Goal: Information Seeking & Learning: Learn about a topic

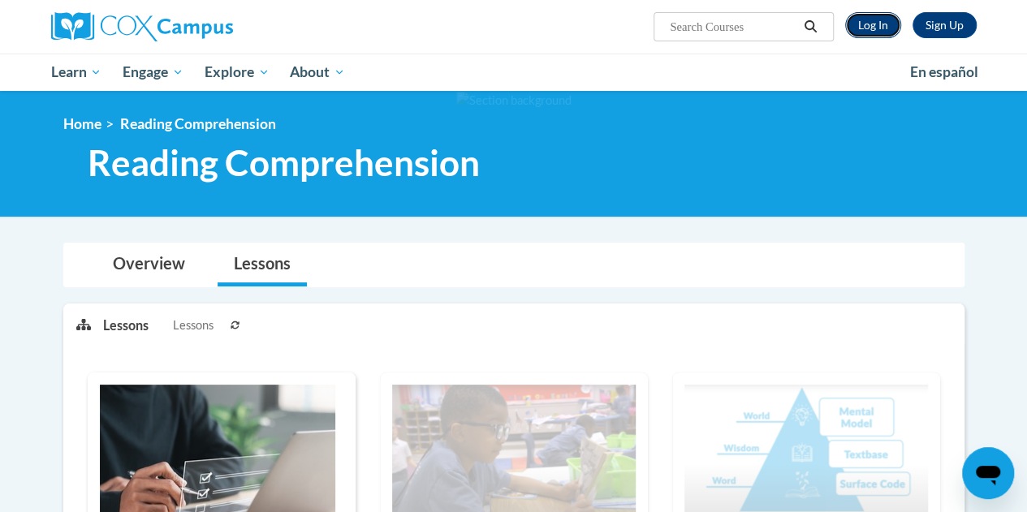
click at [879, 28] on link "Log In" at bounding box center [873, 25] width 56 height 26
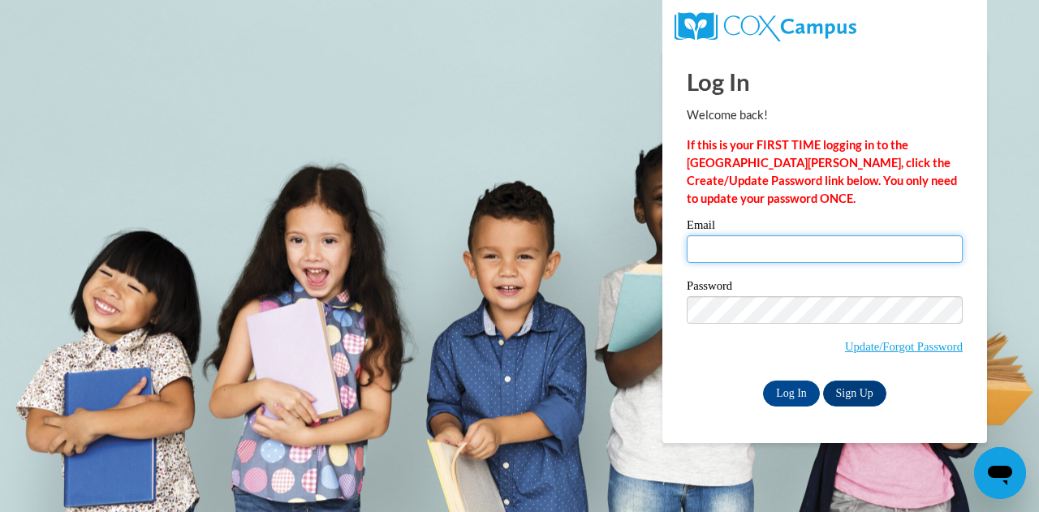
click at [702, 246] on input "Email" at bounding box center [825, 250] width 276 height 28
type input "sbaker@wbsd-schools.org"
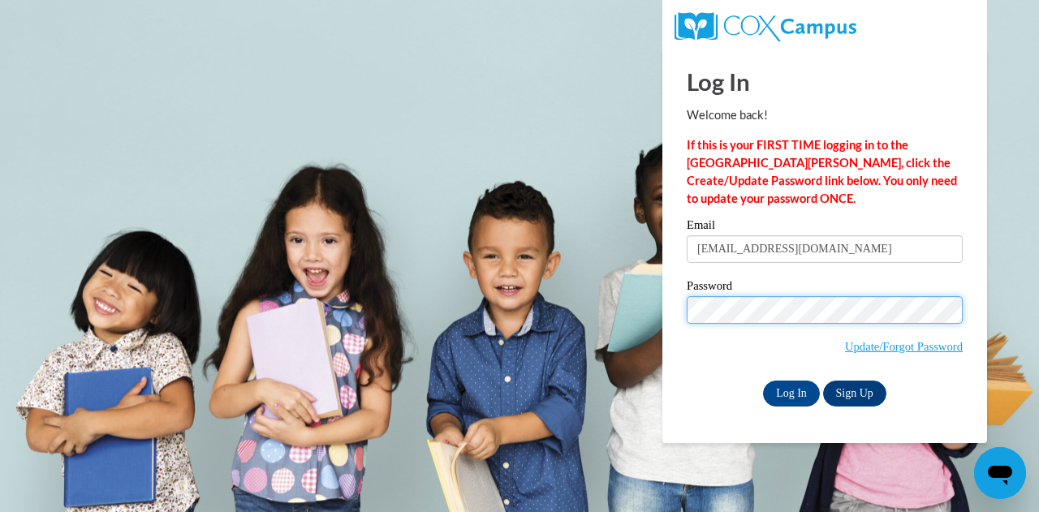
click at [763, 381] on input "Log In" at bounding box center [791, 394] width 57 height 26
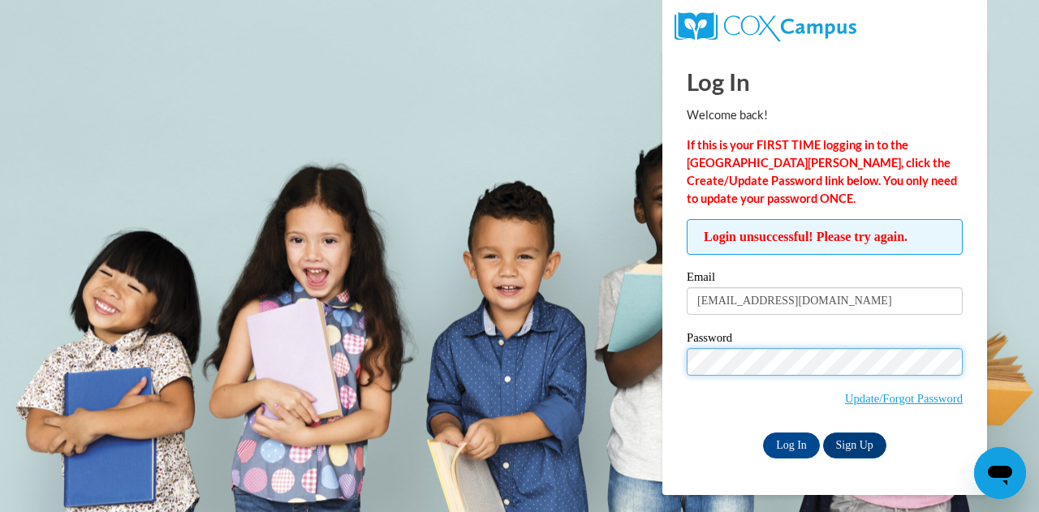
click at [763, 433] on input "Log In" at bounding box center [791, 446] width 57 height 26
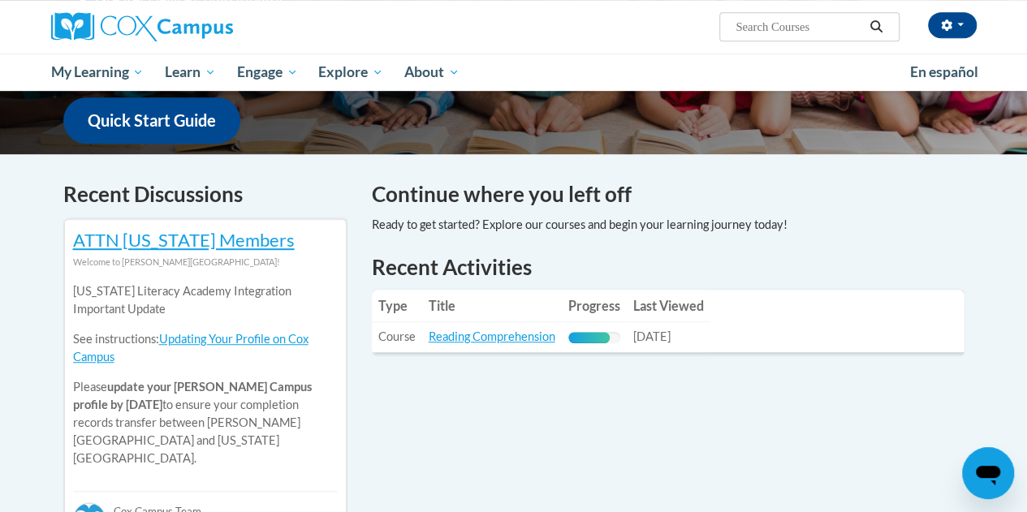
scroll to position [404, 0]
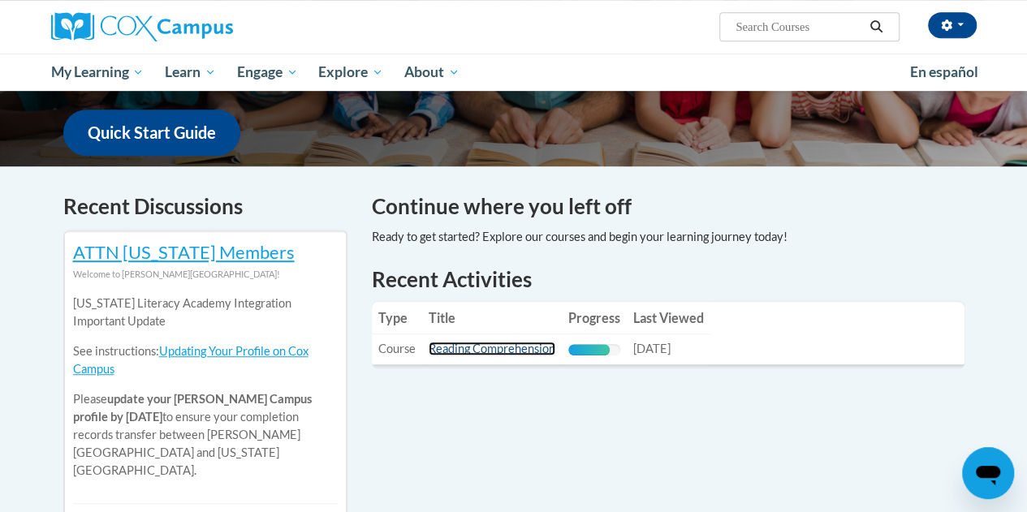
click at [475, 347] on link "Reading Comprehension" at bounding box center [492, 349] width 127 height 14
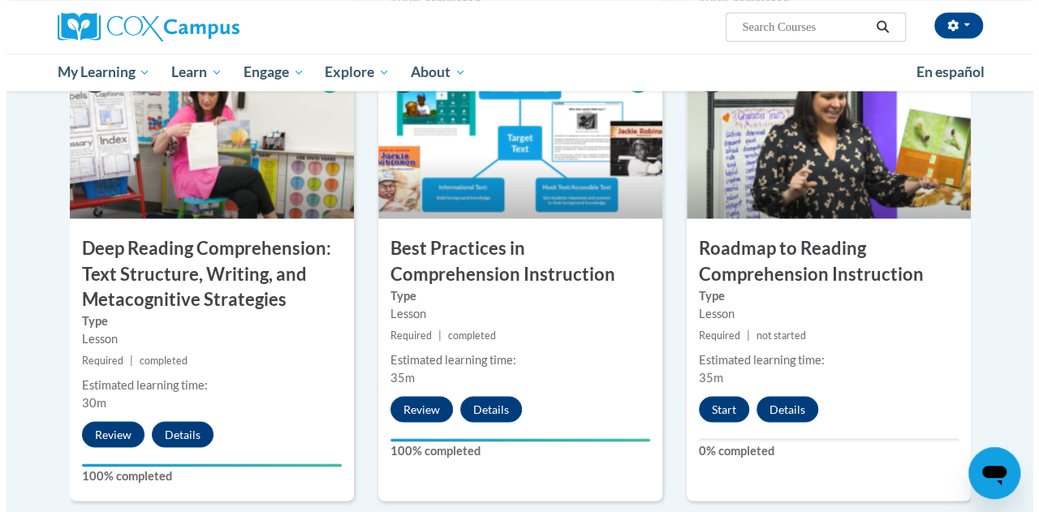
scroll to position [1359, 0]
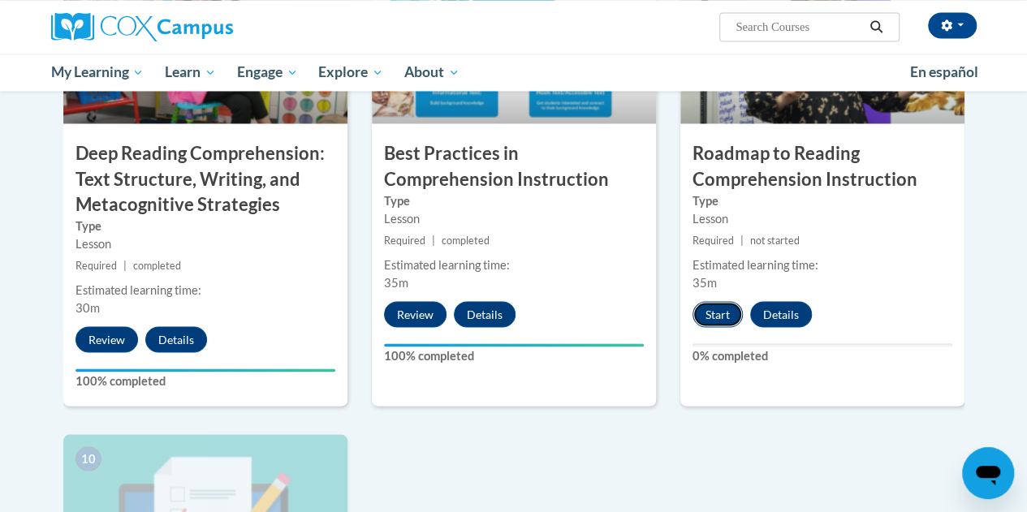
click at [721, 309] on button "Start" at bounding box center [718, 314] width 50 height 26
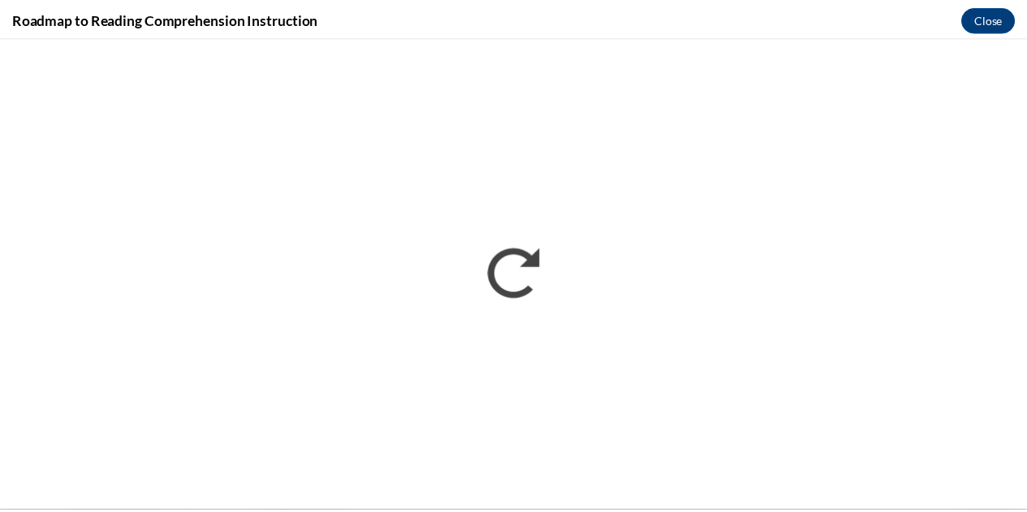
scroll to position [0, 0]
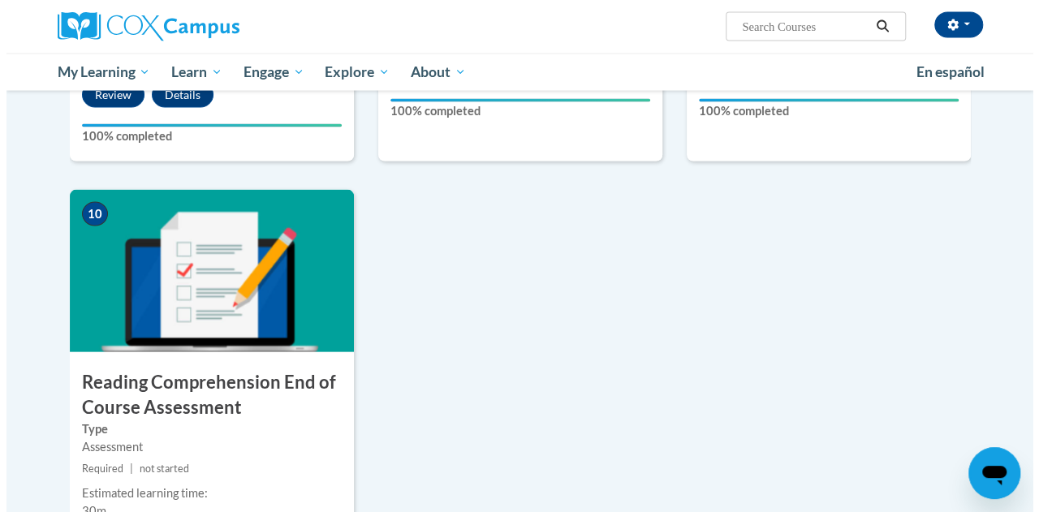
scroll to position [1634, 0]
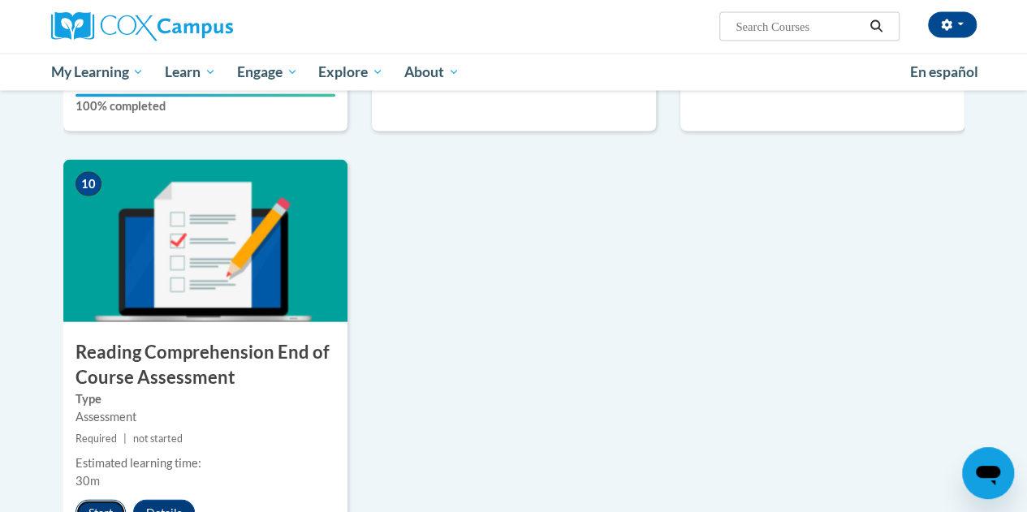
click at [96, 503] on button "Start" at bounding box center [101, 513] width 50 height 26
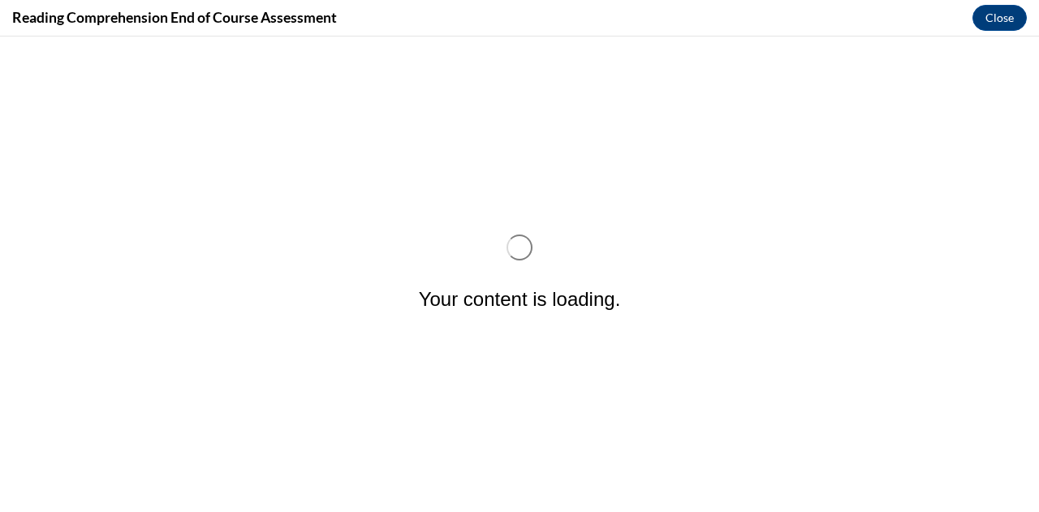
scroll to position [0, 0]
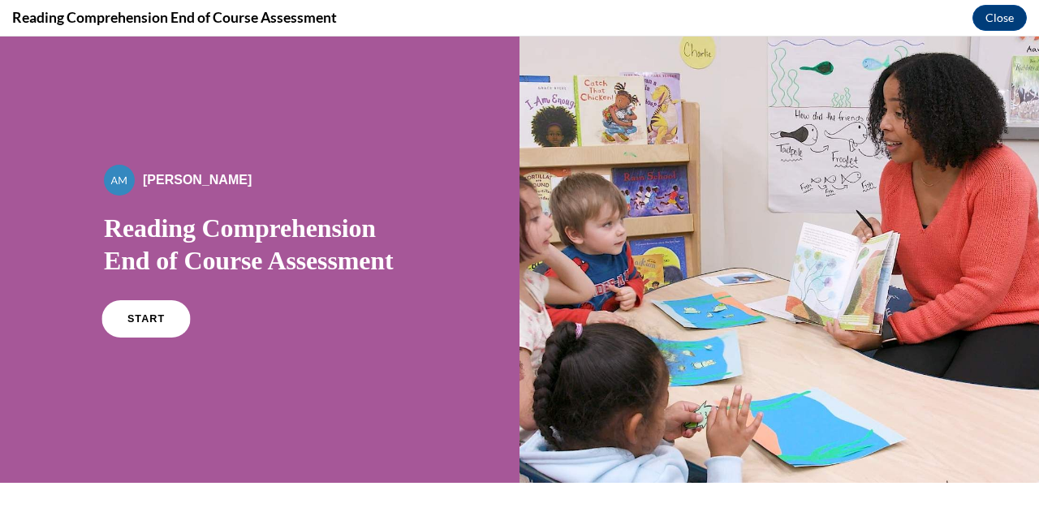
click at [143, 309] on link "START" at bounding box center [146, 318] width 89 height 37
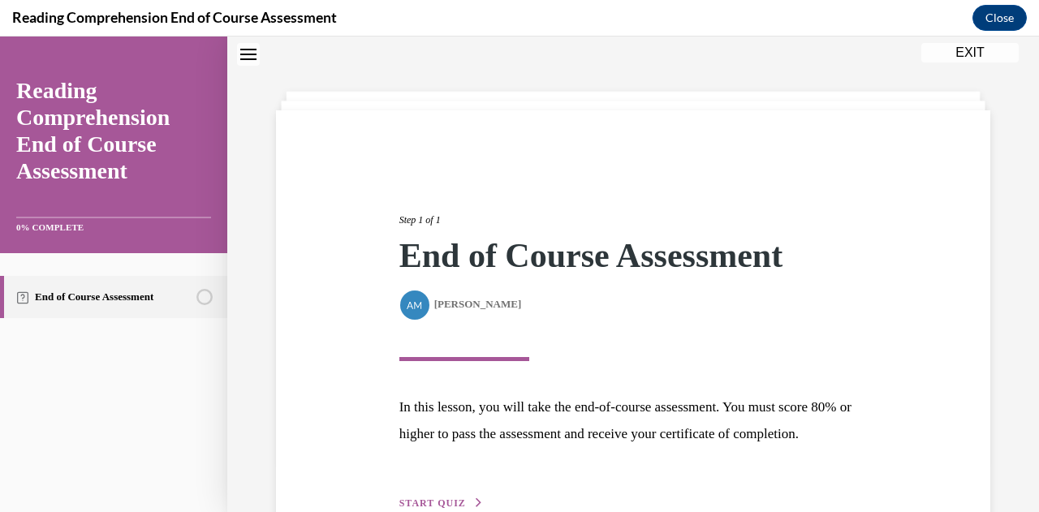
scroll to position [173, 0]
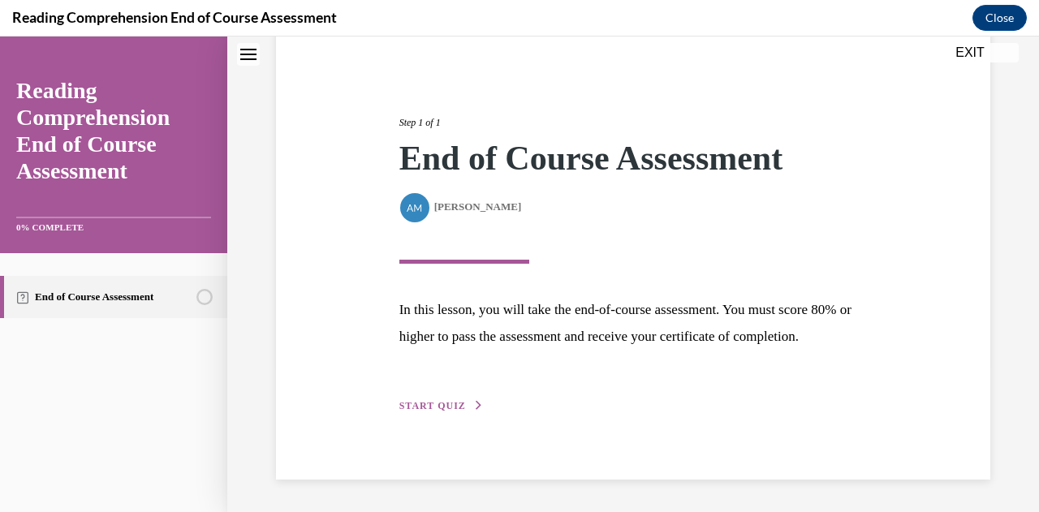
click at [426, 405] on span "START QUIZ" at bounding box center [433, 405] width 67 height 11
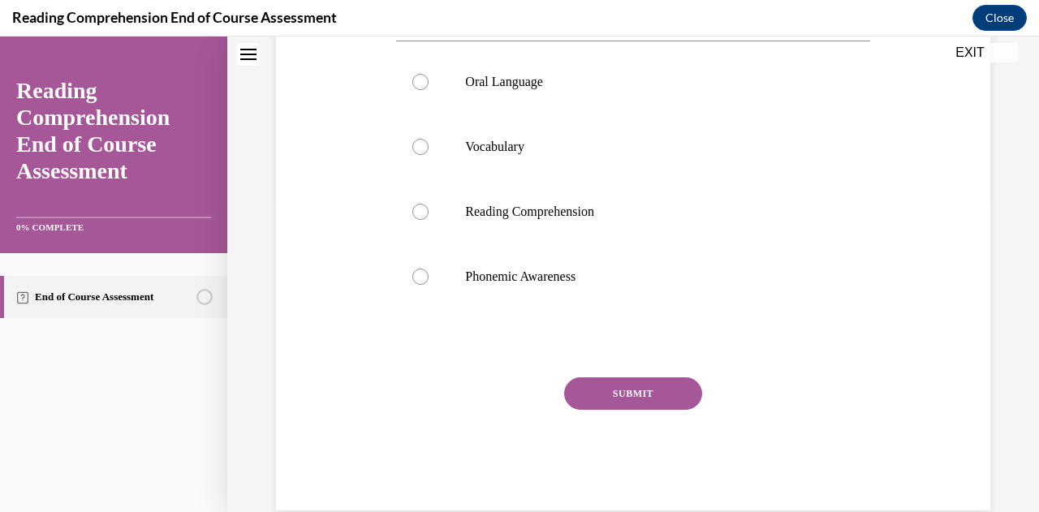
scroll to position [331, 0]
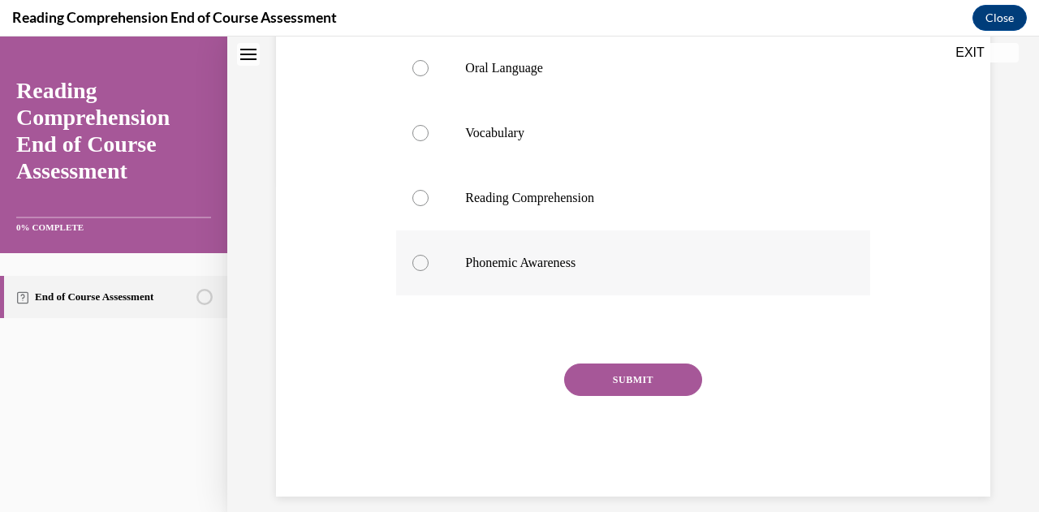
click at [414, 296] on label "Phonemic Awareness" at bounding box center [632, 263] width 473 height 65
click at [414, 271] on input "Phonemic Awareness" at bounding box center [421, 263] width 16 height 16
radio input "true"
click at [596, 396] on button "SUBMIT" at bounding box center [633, 380] width 138 height 32
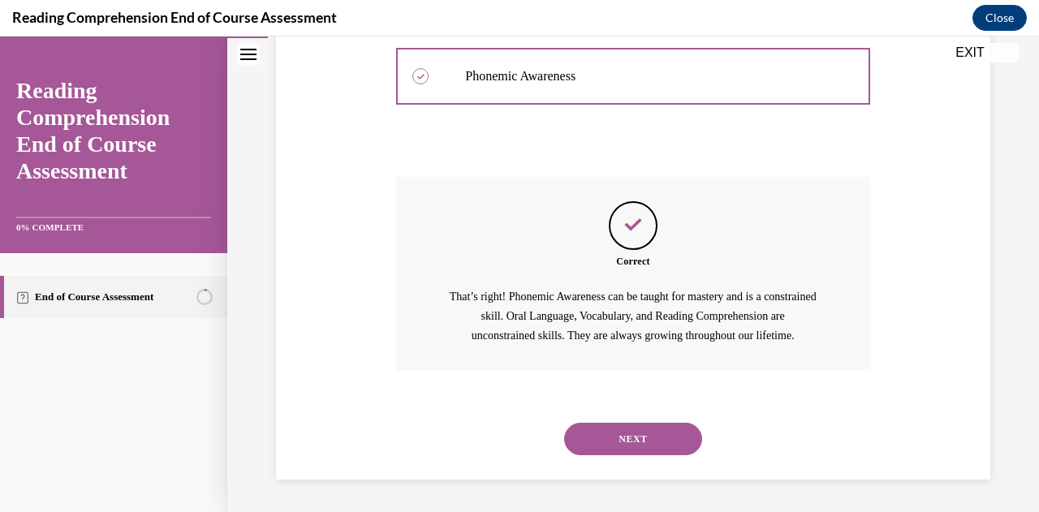
click at [599, 439] on button "NEXT" at bounding box center [633, 439] width 138 height 32
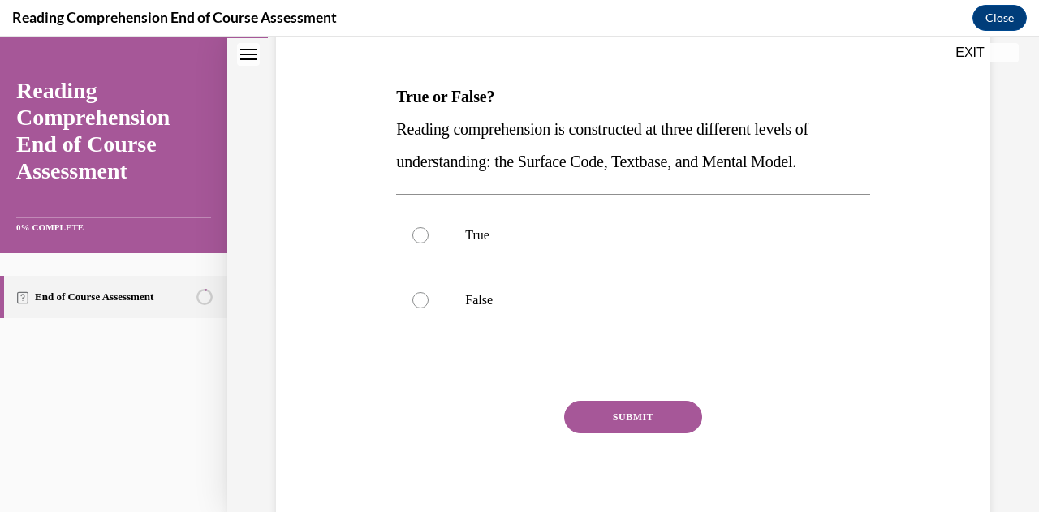
scroll to position [234, 0]
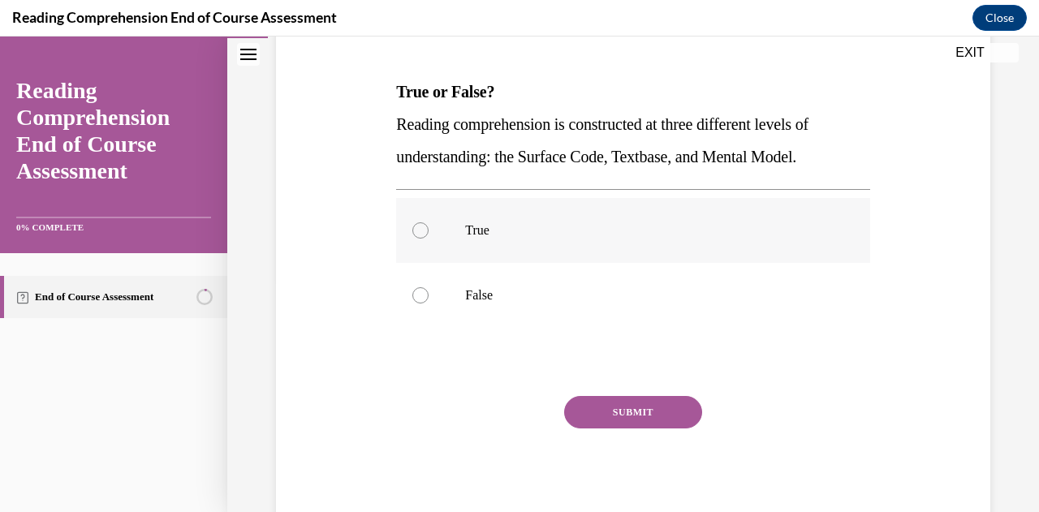
click at [424, 226] on div at bounding box center [421, 231] width 16 height 16
click at [424, 226] on input "True" at bounding box center [421, 231] width 16 height 16
radio input "true"
click at [633, 415] on button "SUBMIT" at bounding box center [633, 412] width 138 height 32
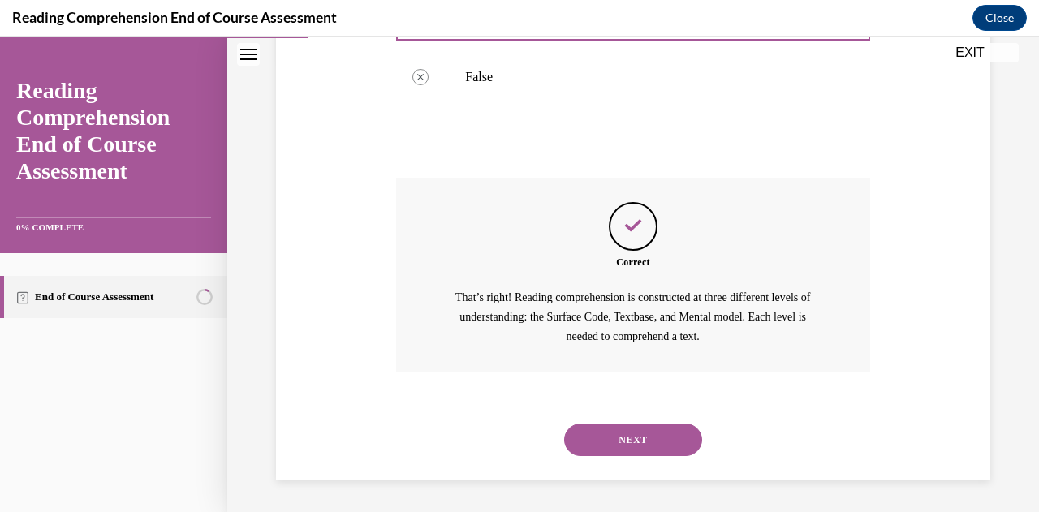
click at [663, 452] on button "NEXT" at bounding box center [633, 440] width 138 height 32
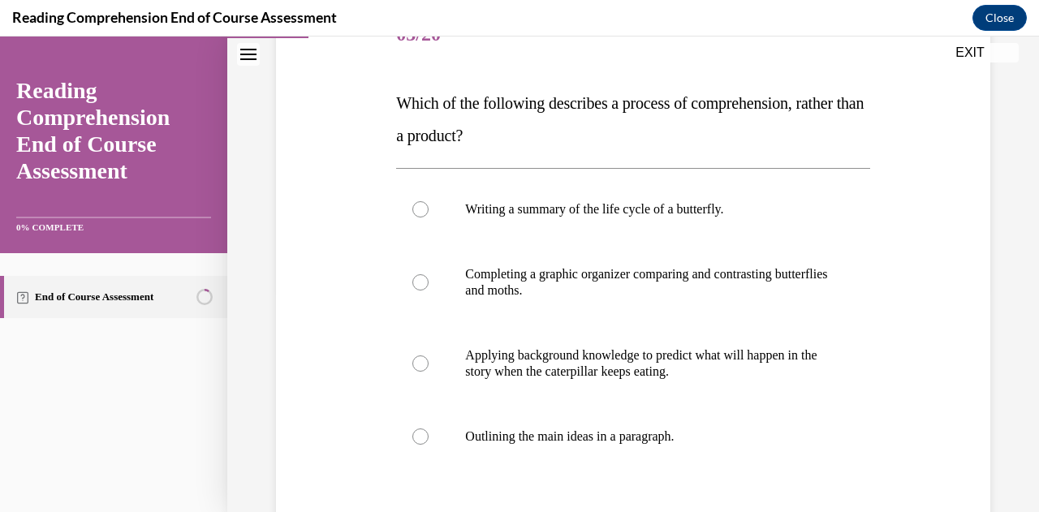
scroll to position [225, 0]
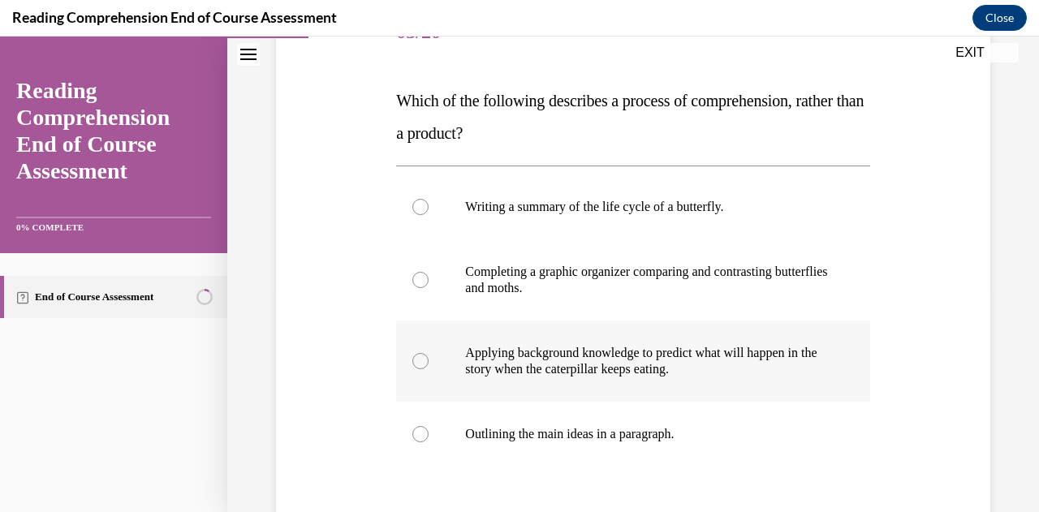
click at [416, 363] on div at bounding box center [421, 361] width 16 height 16
click at [416, 363] on input "Applying background knowledge to predict what will happen in the story when the…" at bounding box center [421, 361] width 16 height 16
radio input "true"
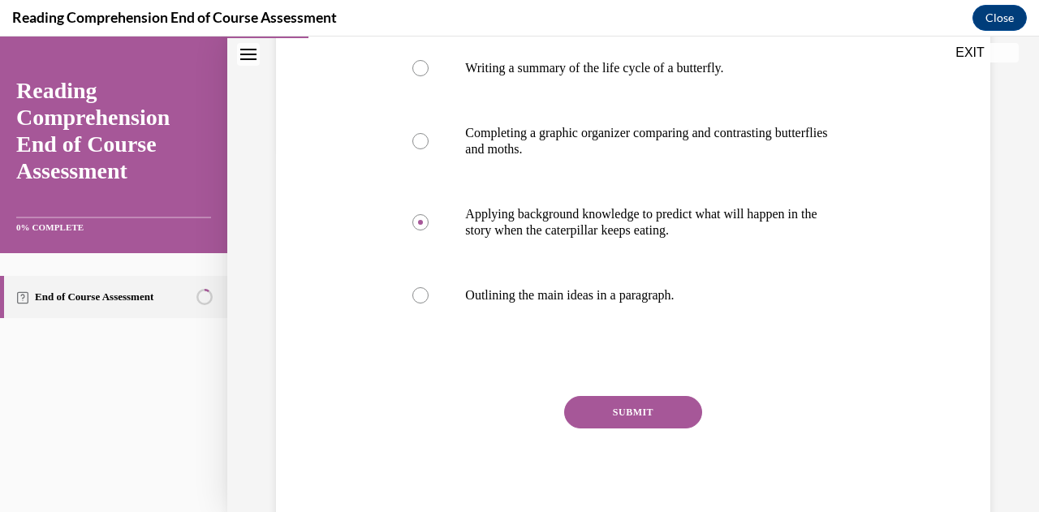
click at [659, 413] on button "SUBMIT" at bounding box center [633, 412] width 138 height 32
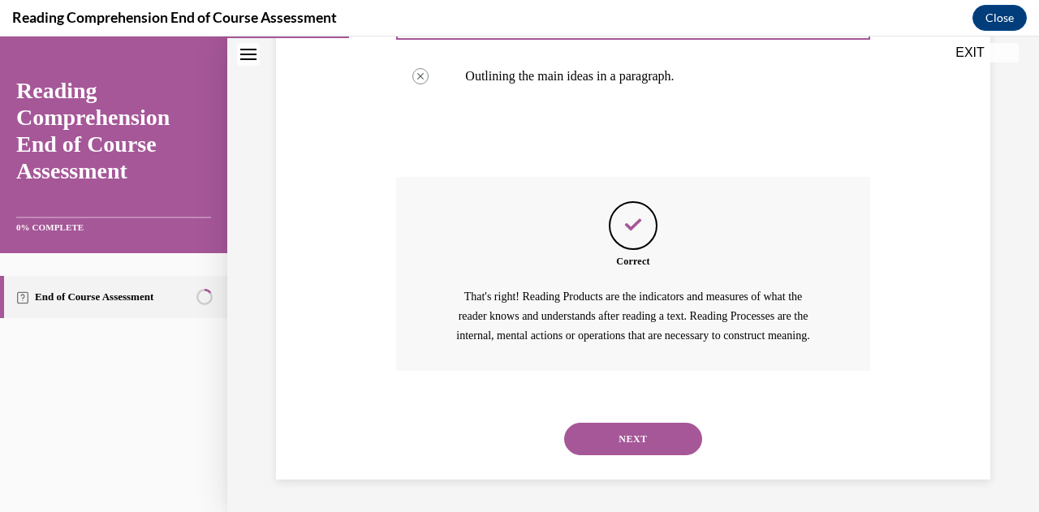
click at [647, 438] on button "NEXT" at bounding box center [633, 439] width 138 height 32
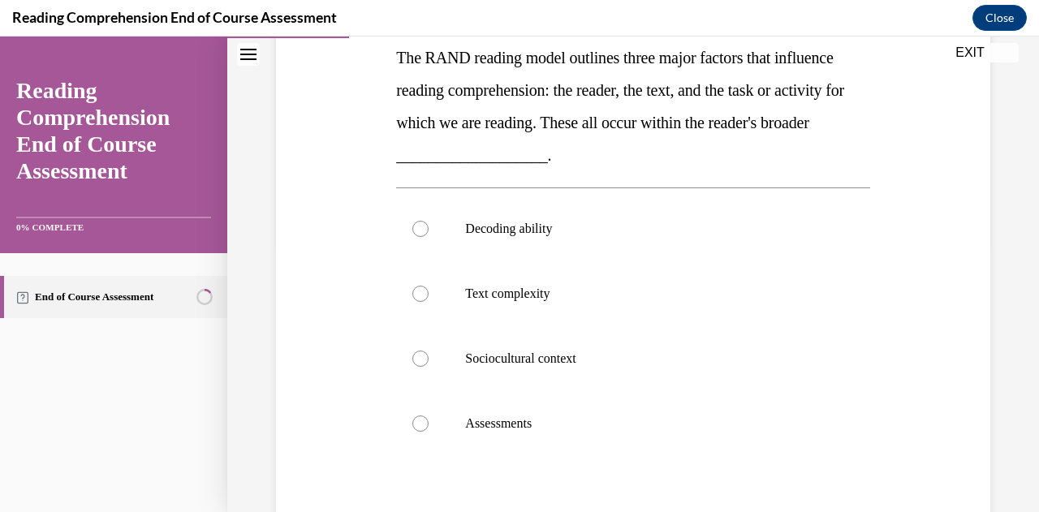
scroll to position [270, 0]
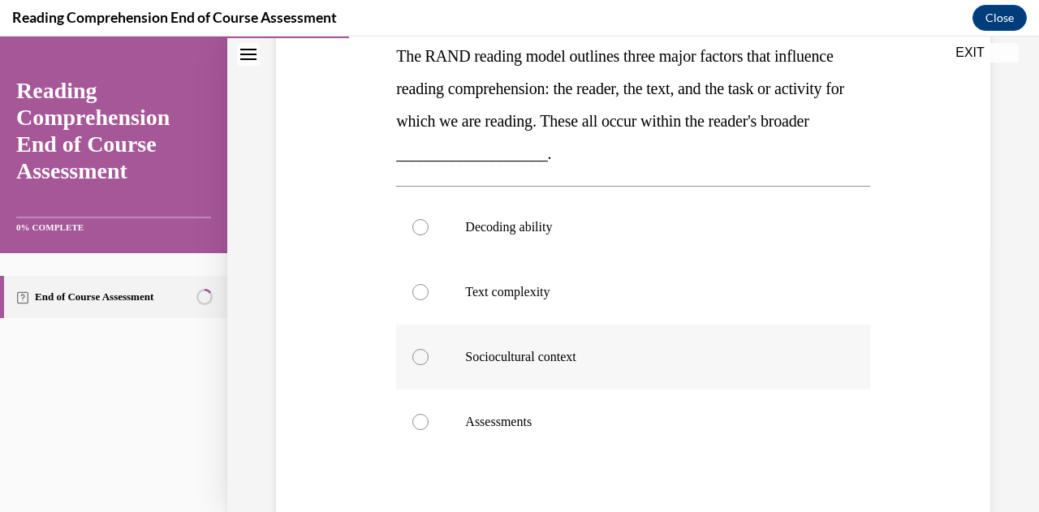
click at [430, 361] on label "Sociocultural context" at bounding box center [632, 357] width 473 height 65
click at [429, 361] on input "Sociocultural context" at bounding box center [421, 357] width 16 height 16
radio input "true"
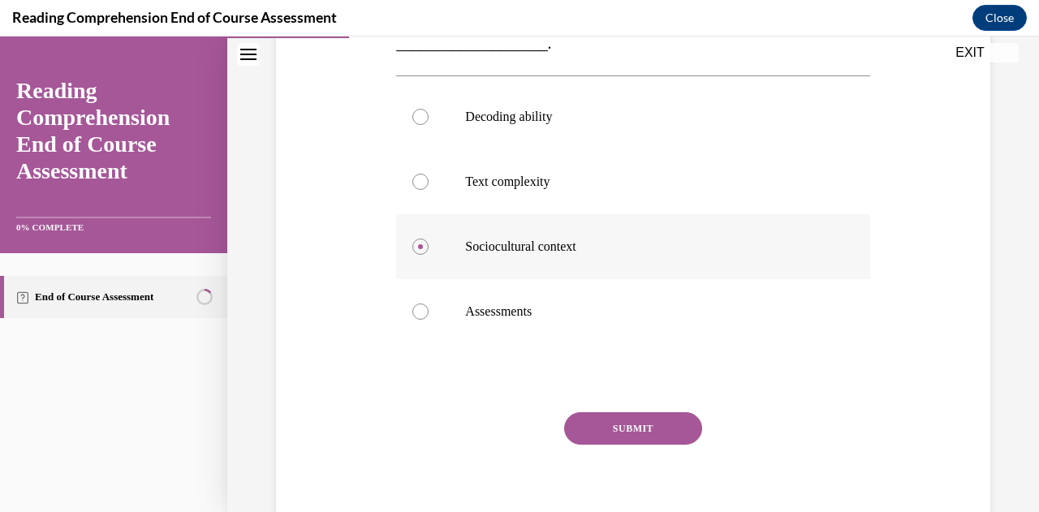
scroll to position [383, 0]
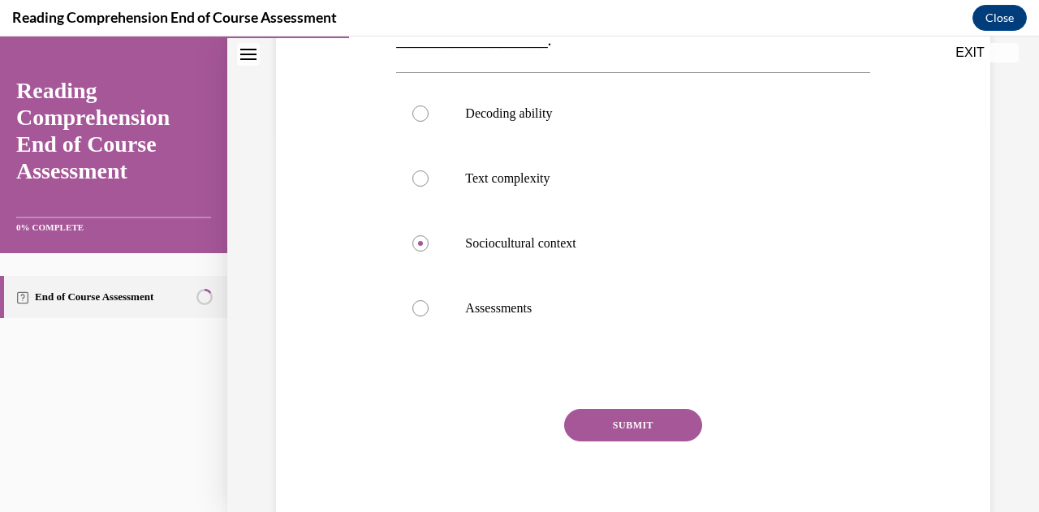
click at [659, 426] on button "SUBMIT" at bounding box center [633, 425] width 138 height 32
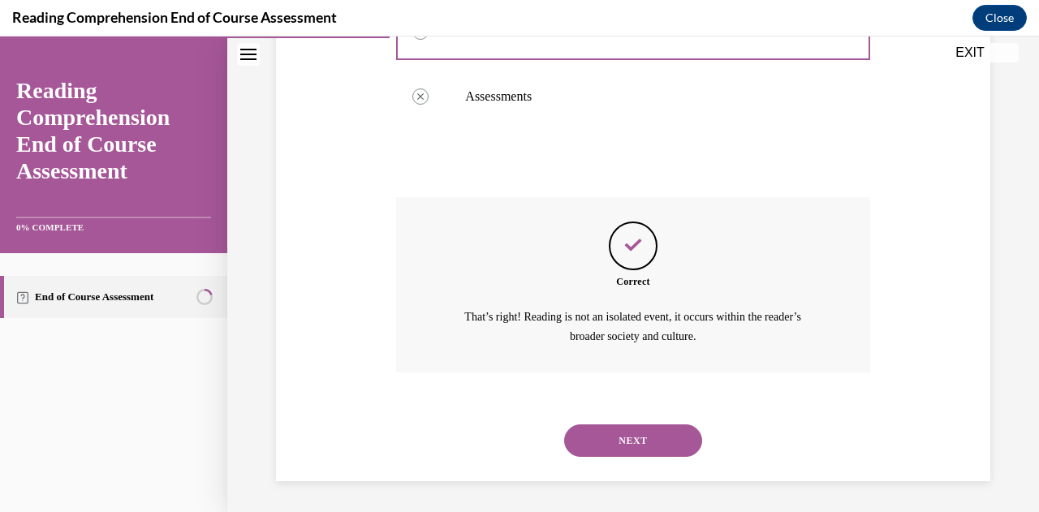
click at [660, 446] on button "NEXT" at bounding box center [633, 441] width 138 height 32
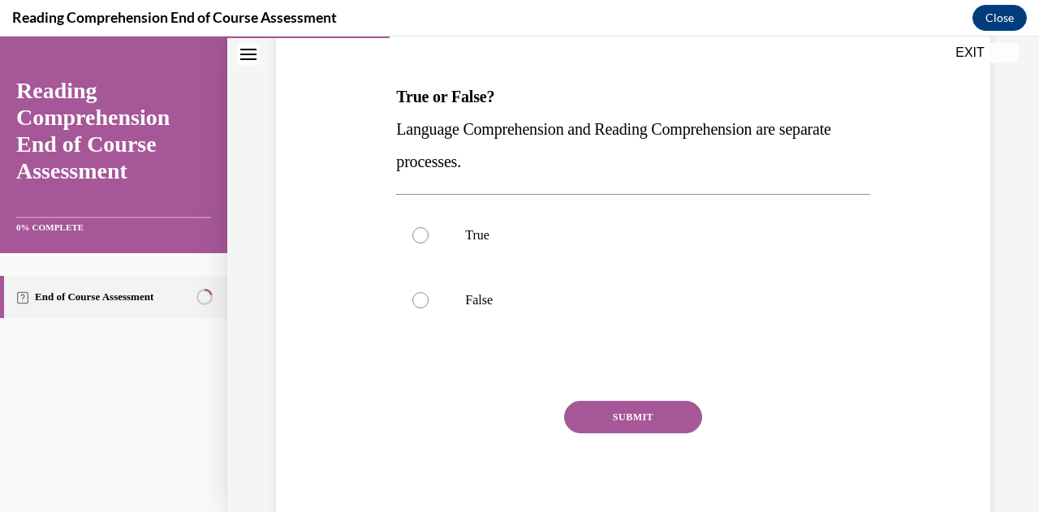
scroll to position [234, 0]
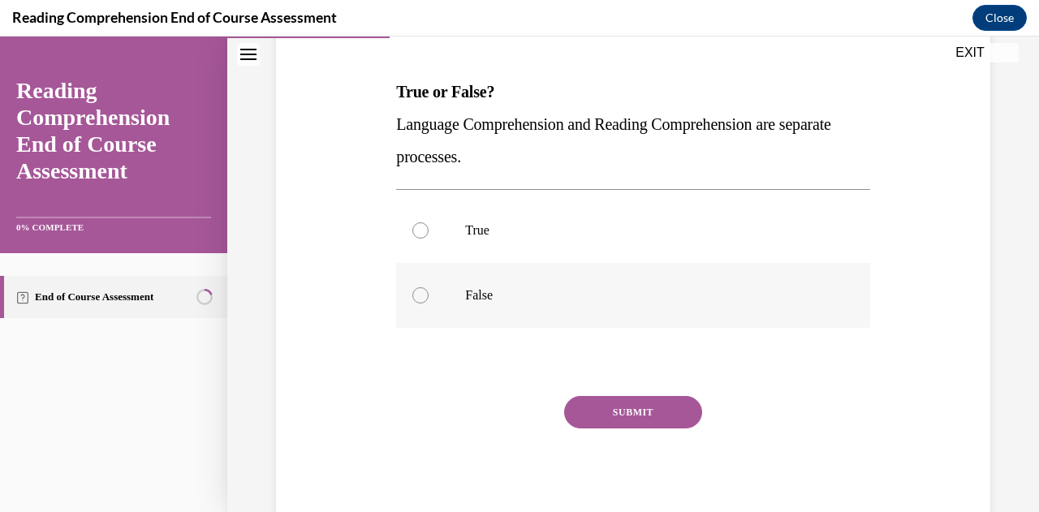
click at [430, 291] on label "False" at bounding box center [632, 295] width 473 height 65
click at [429, 291] on input "False" at bounding box center [421, 295] width 16 height 16
radio input "true"
click at [635, 416] on button "SUBMIT" at bounding box center [633, 412] width 138 height 32
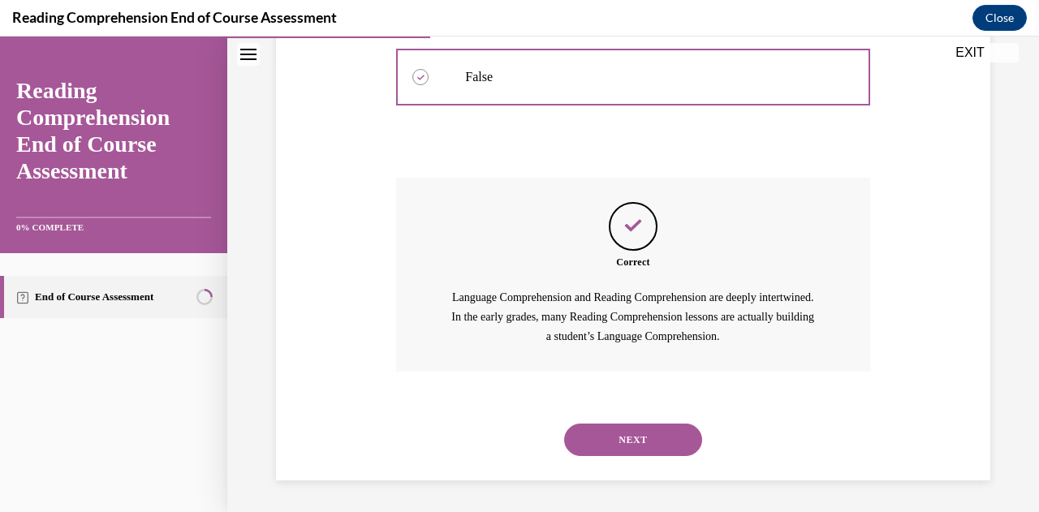
click at [682, 443] on button "NEXT" at bounding box center [633, 440] width 138 height 32
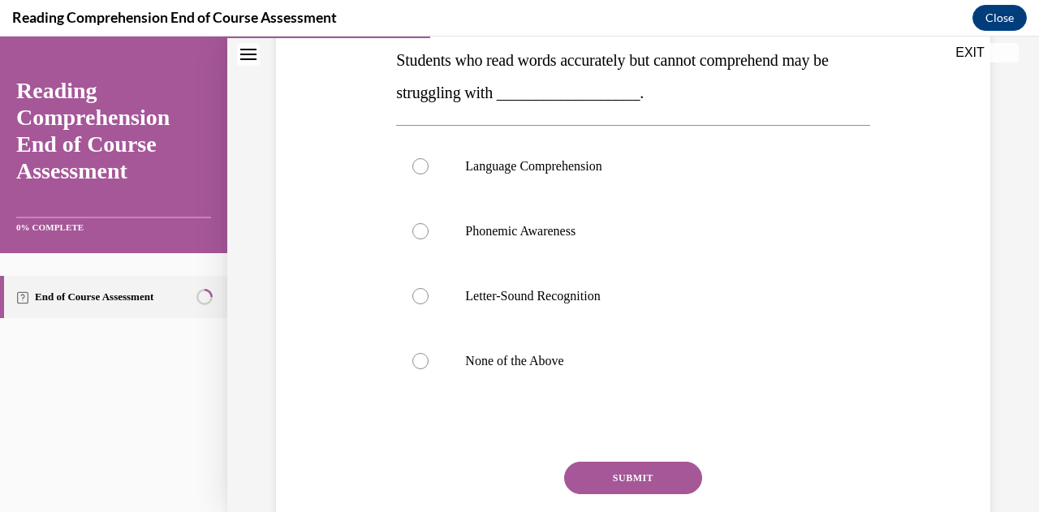
scroll to position [274, 0]
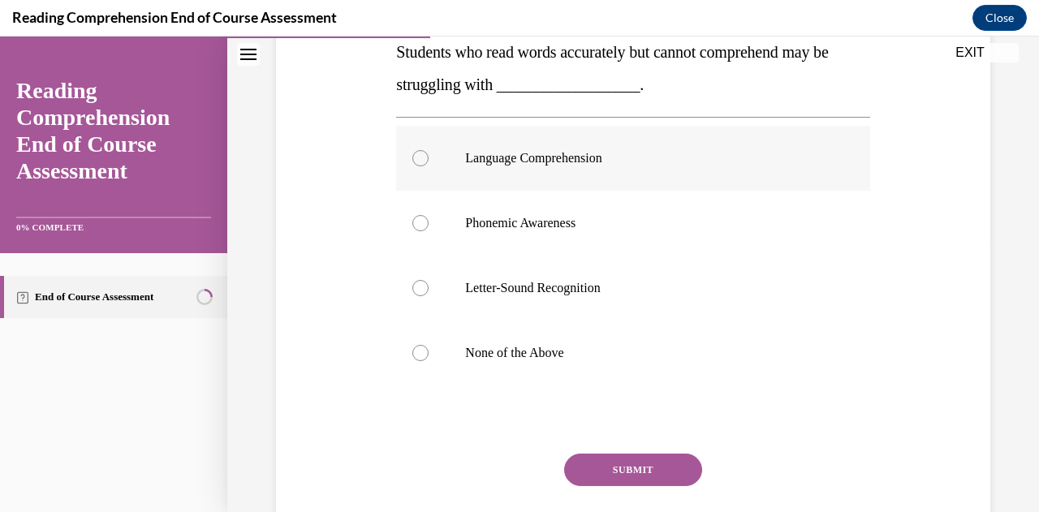
click at [422, 166] on label "Language Comprehension" at bounding box center [632, 158] width 473 height 65
click at [422, 166] on input "Language Comprehension" at bounding box center [421, 158] width 16 height 16
radio input "true"
click at [648, 470] on button "SUBMIT" at bounding box center [633, 470] width 138 height 32
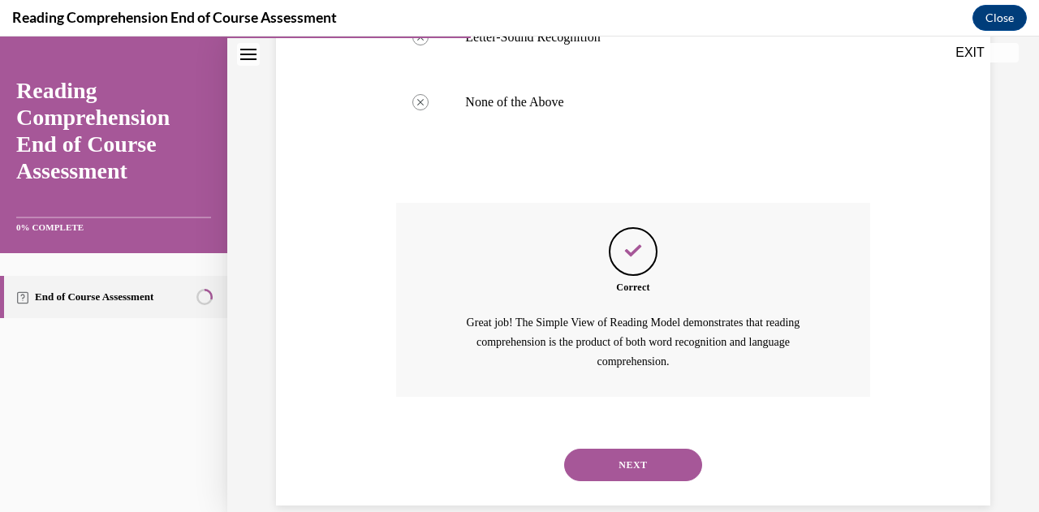
click at [677, 474] on button "NEXT" at bounding box center [633, 465] width 138 height 32
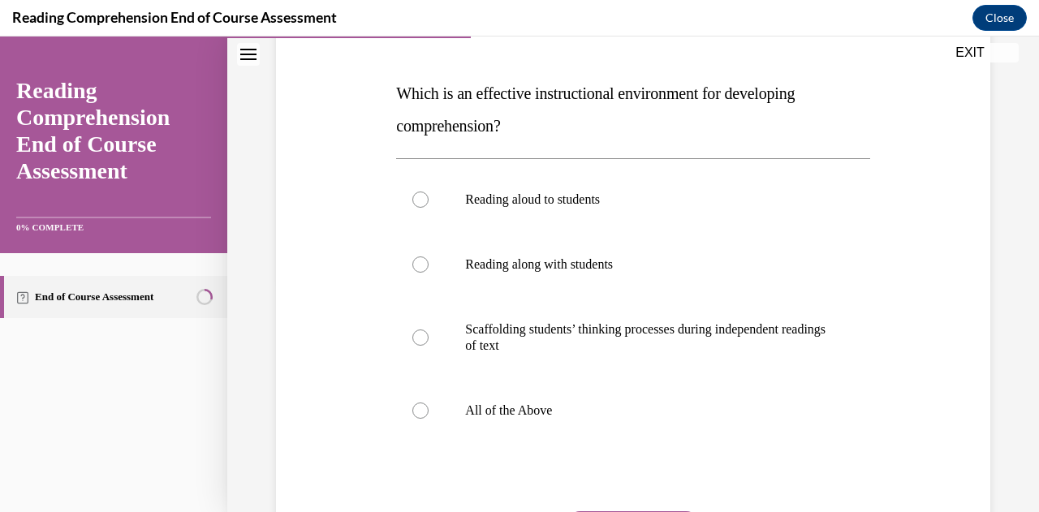
scroll to position [236, 0]
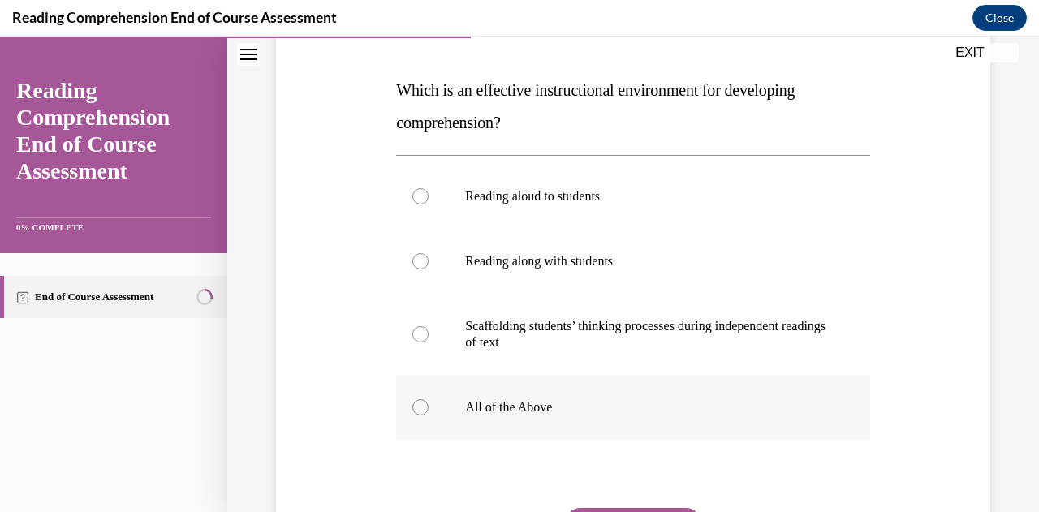
click at [430, 421] on label "All of the Above" at bounding box center [632, 407] width 473 height 65
click at [429, 416] on input "All of the Above" at bounding box center [421, 408] width 16 height 16
radio input "true"
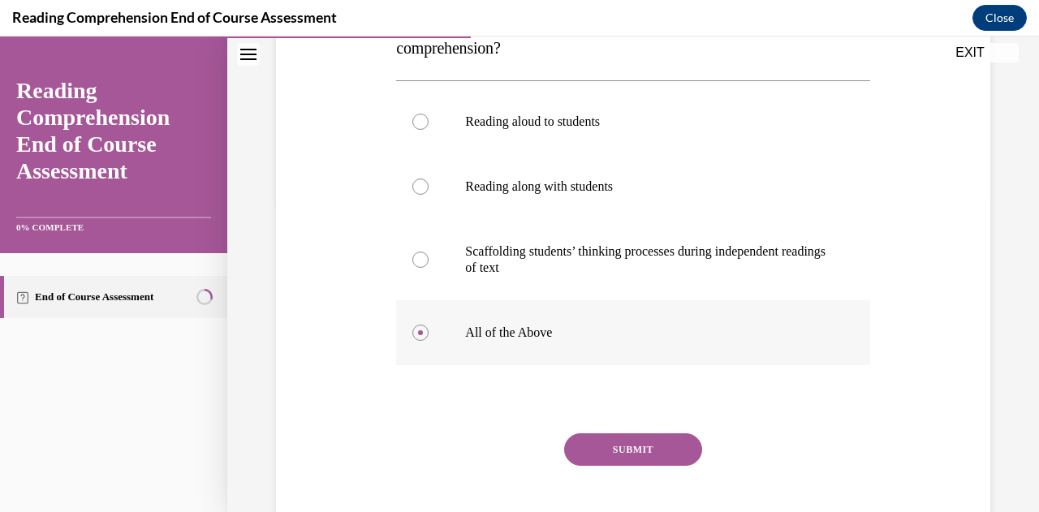
scroll to position [348, 0]
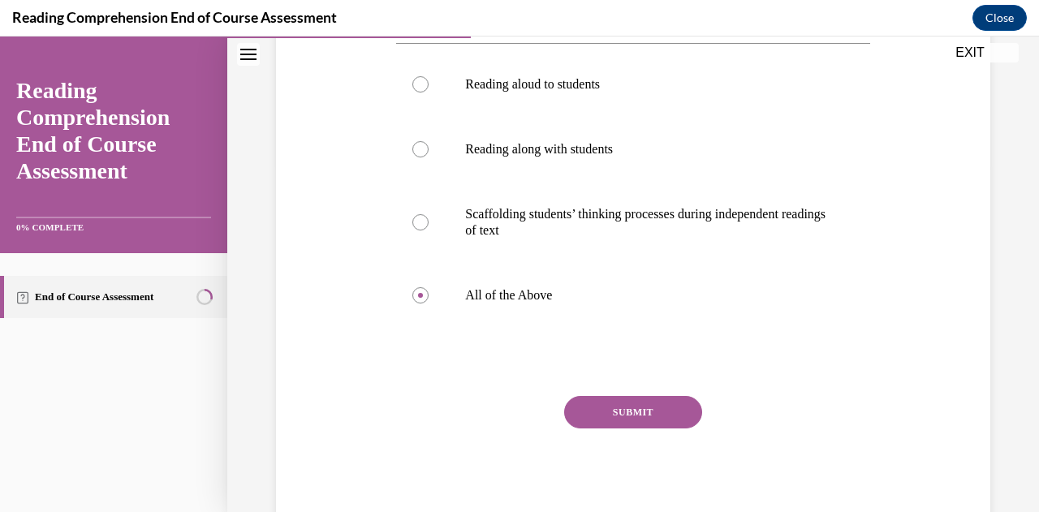
click at [639, 420] on button "SUBMIT" at bounding box center [633, 412] width 138 height 32
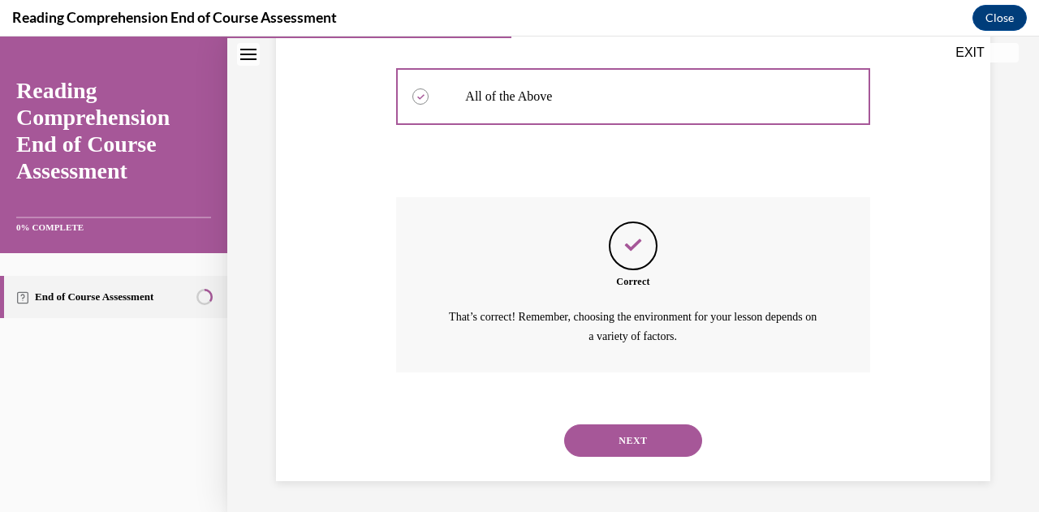
click at [669, 430] on button "NEXT" at bounding box center [633, 441] width 138 height 32
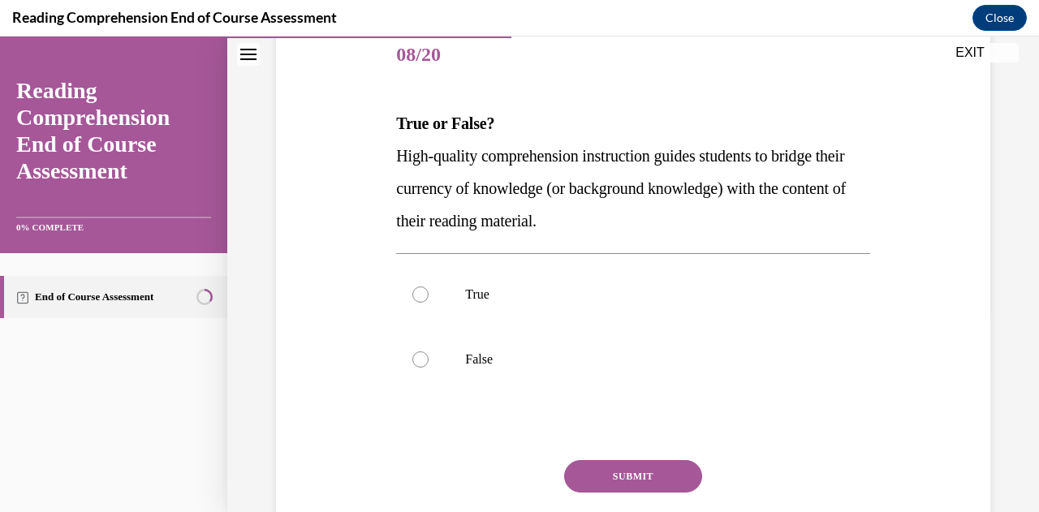
scroll to position [216, 0]
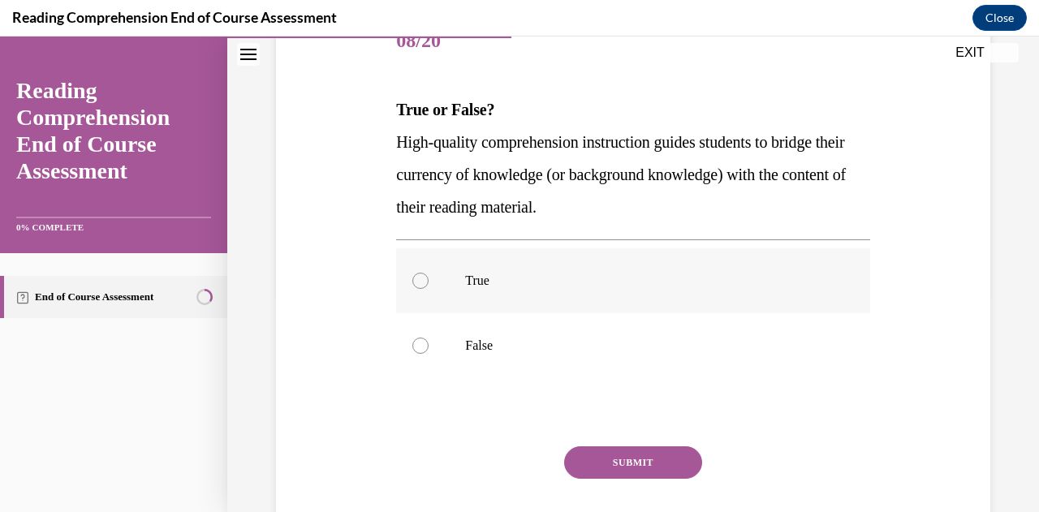
click at [413, 283] on div at bounding box center [421, 281] width 16 height 16
click at [413, 283] on input "True" at bounding box center [421, 281] width 16 height 16
radio input "true"
click at [628, 458] on button "SUBMIT" at bounding box center [633, 463] width 138 height 32
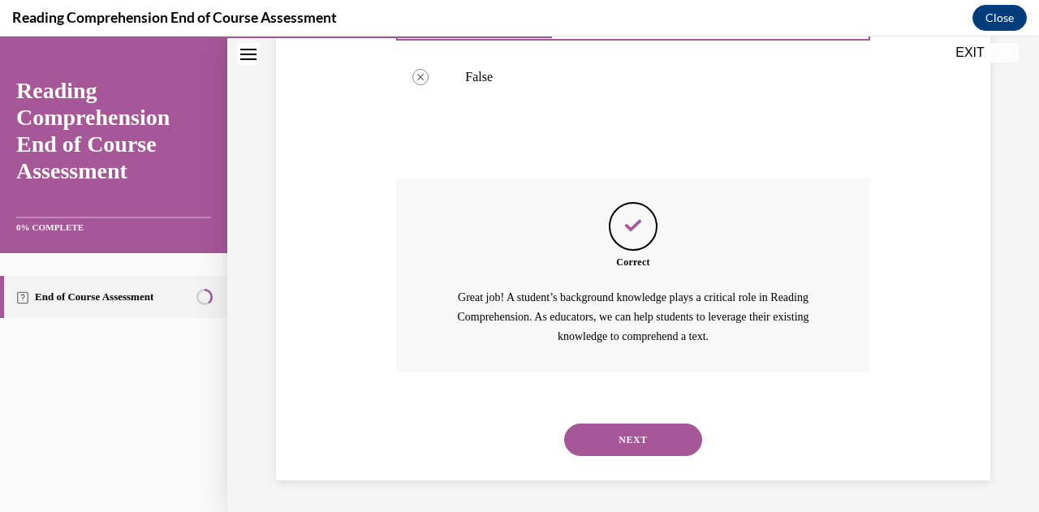
click at [666, 445] on button "NEXT" at bounding box center [633, 440] width 138 height 32
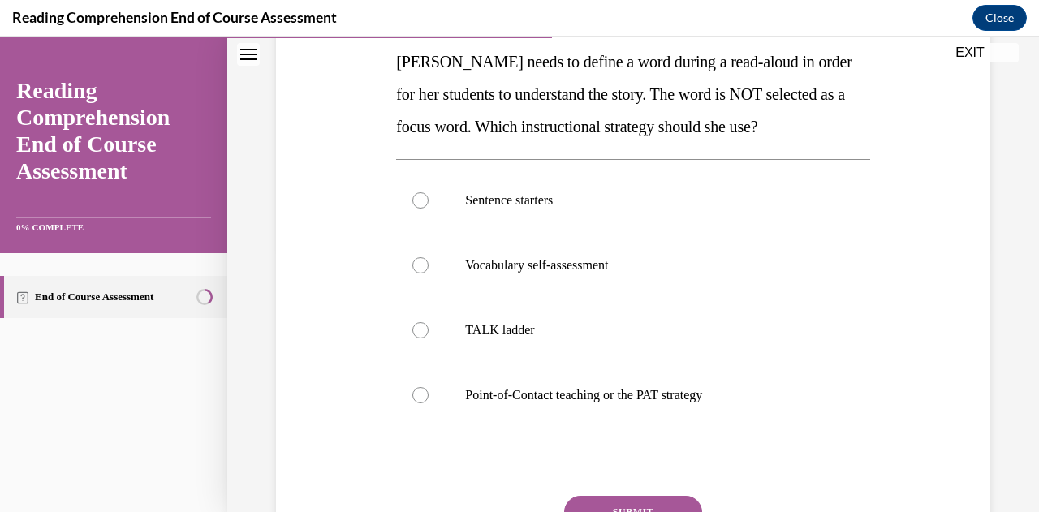
scroll to position [305, 0]
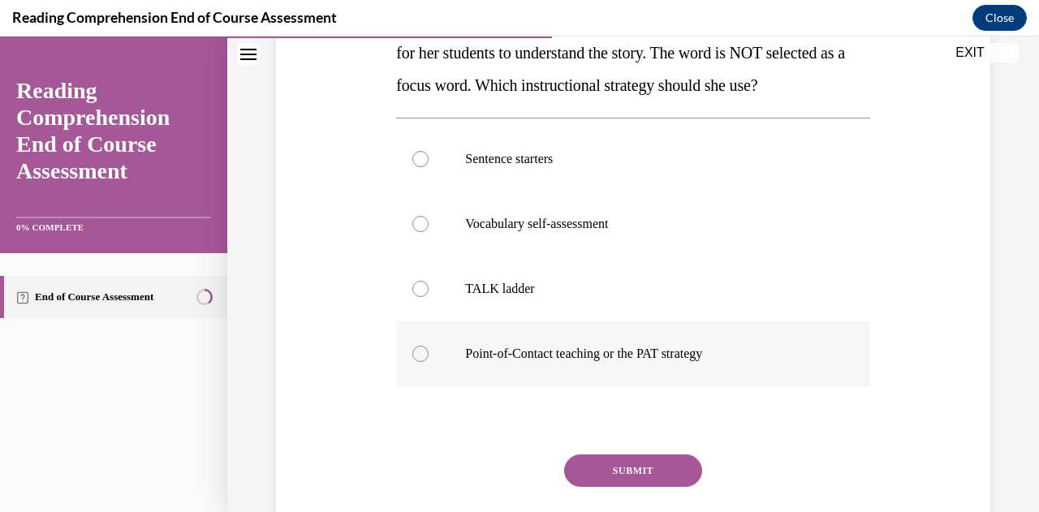
click at [413, 357] on div at bounding box center [421, 354] width 16 height 16
click at [413, 357] on input "Point-of-Contact teaching or the PAT strategy" at bounding box center [421, 354] width 16 height 16
radio input "true"
click at [646, 472] on button "SUBMIT" at bounding box center [633, 471] width 138 height 32
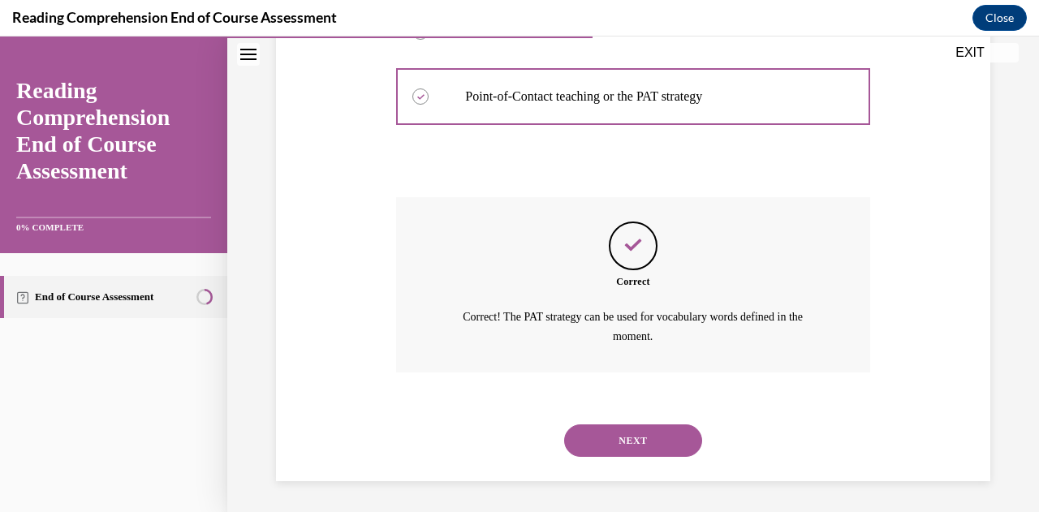
click at [669, 429] on button "NEXT" at bounding box center [633, 441] width 138 height 32
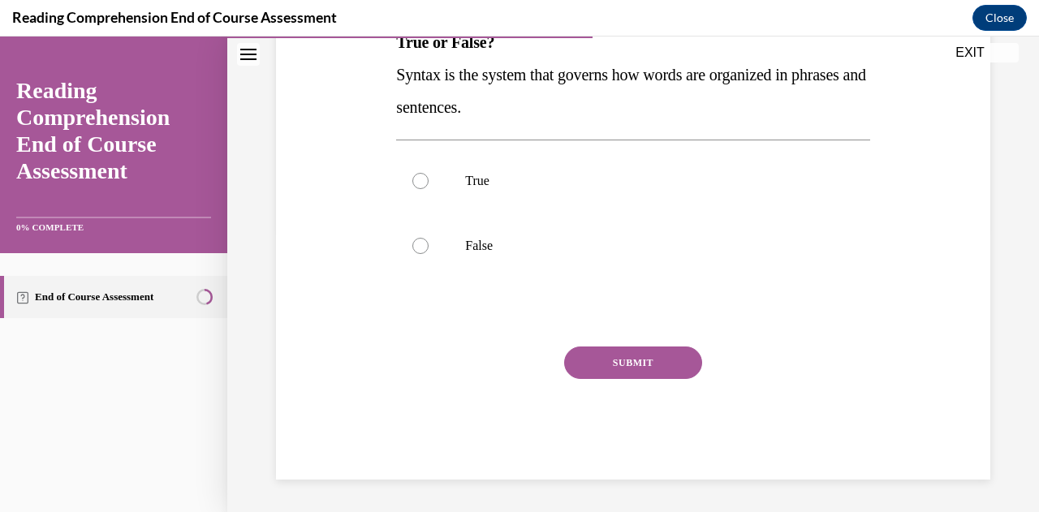
scroll to position [50, 0]
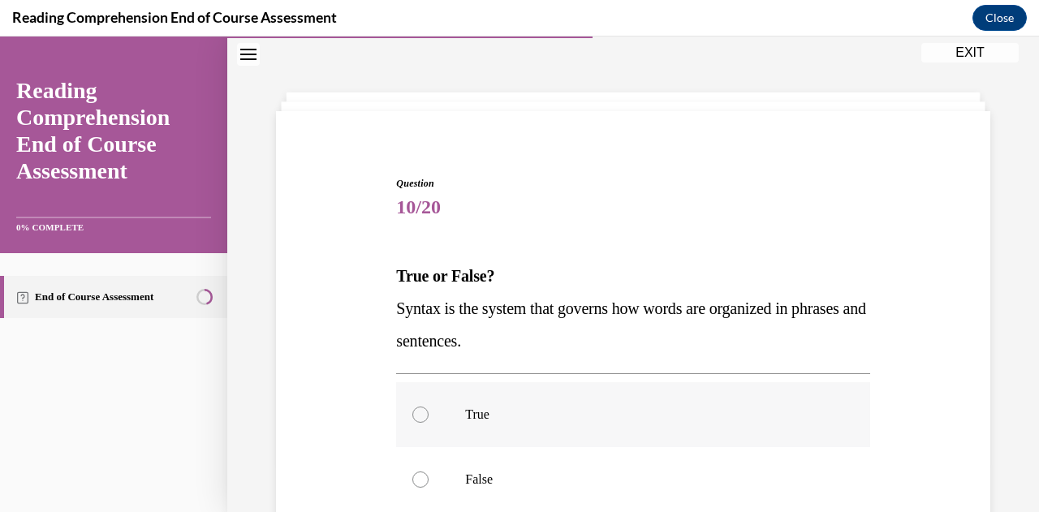
click at [413, 426] on label "True" at bounding box center [632, 414] width 473 height 65
click at [413, 423] on input "True" at bounding box center [421, 415] width 16 height 16
radio input "true"
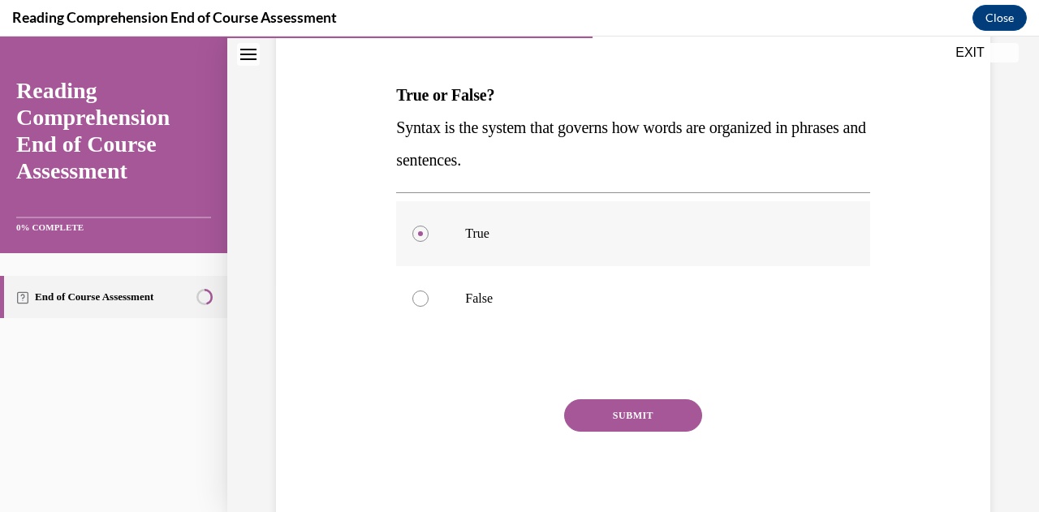
scroll to position [234, 0]
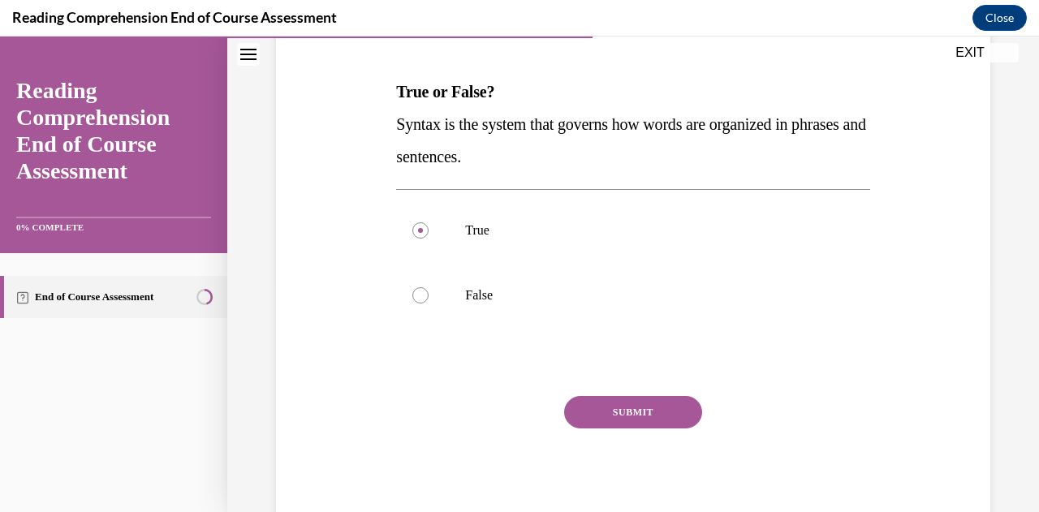
click at [642, 420] on button "SUBMIT" at bounding box center [633, 412] width 138 height 32
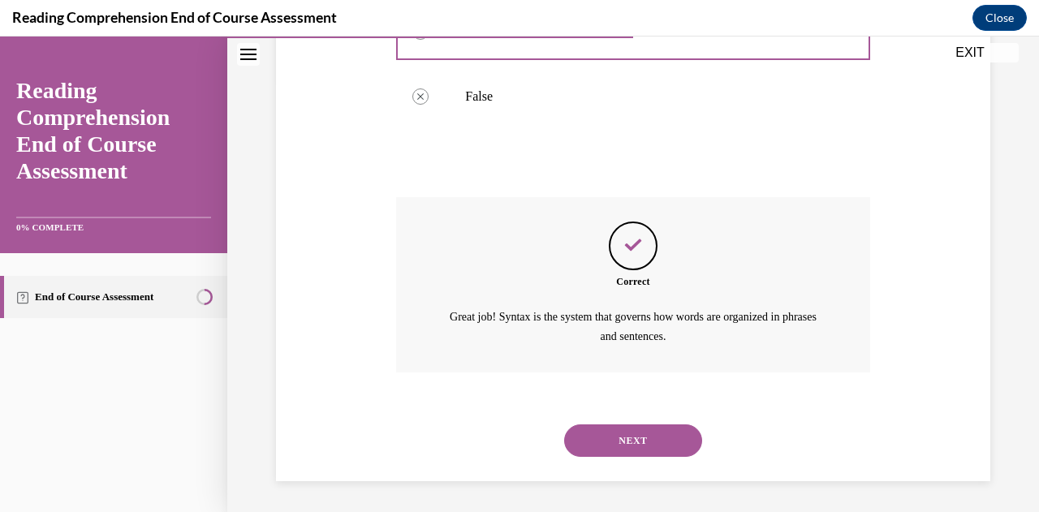
click at [663, 444] on button "NEXT" at bounding box center [633, 441] width 138 height 32
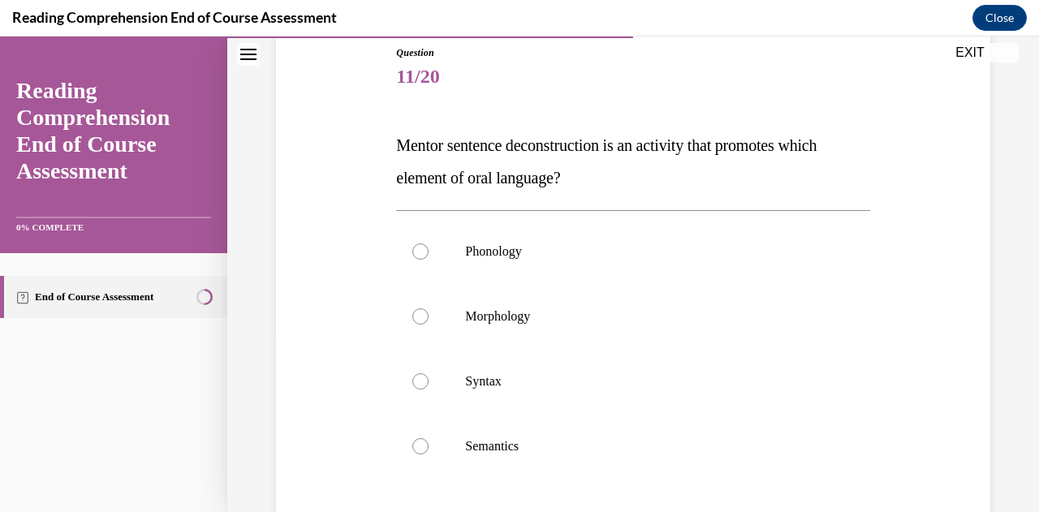
scroll to position [201, 0]
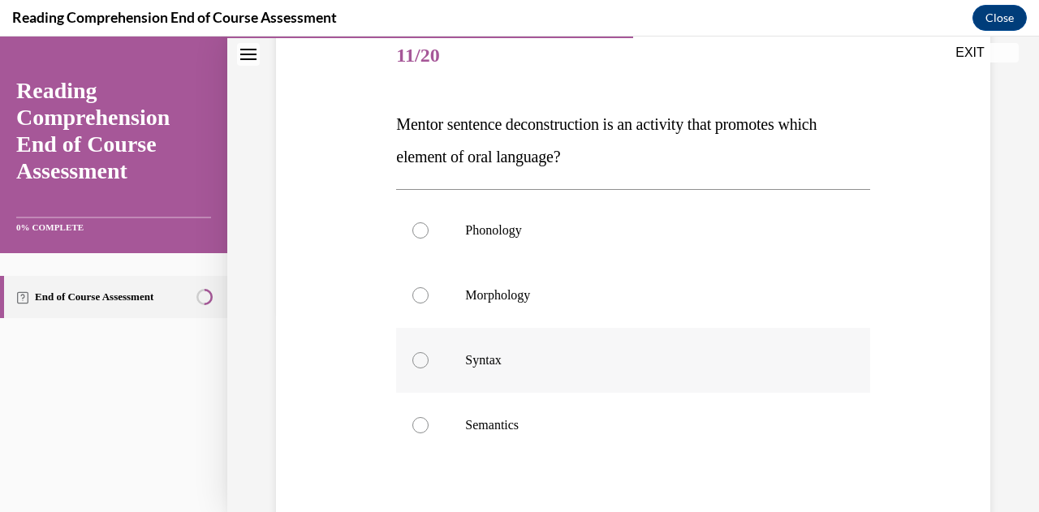
click at [421, 364] on div at bounding box center [421, 360] width 16 height 16
click at [421, 364] on input "Syntax" at bounding box center [421, 360] width 16 height 16
radio input "true"
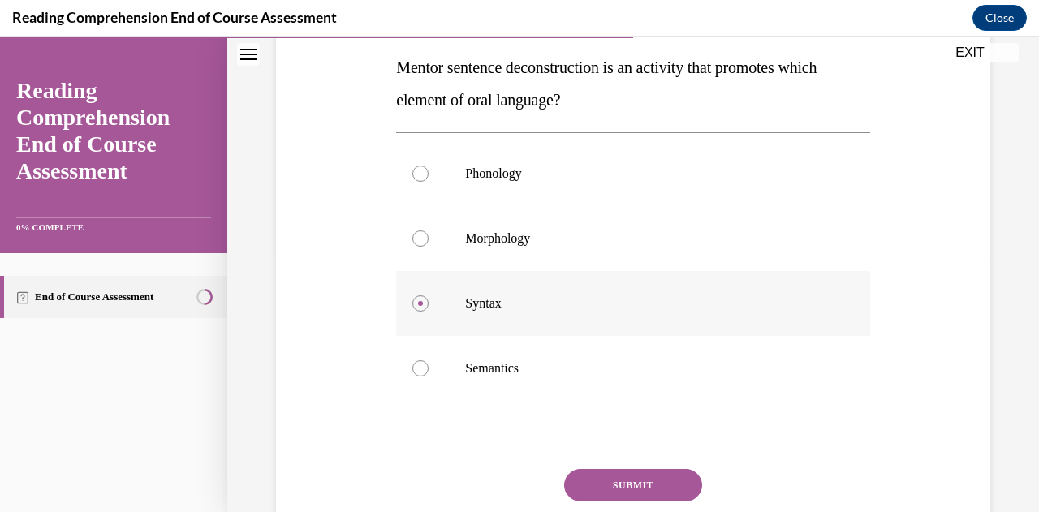
scroll to position [331, 0]
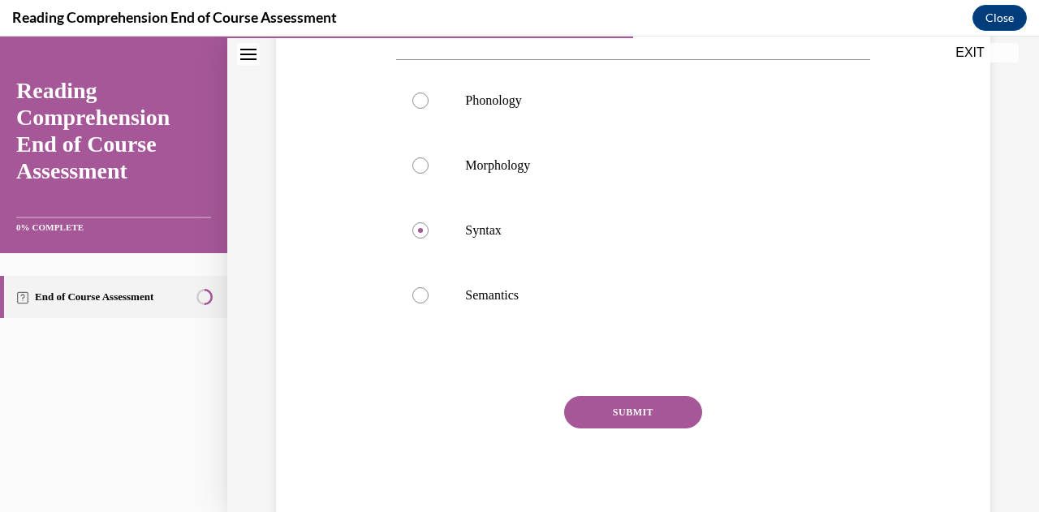
click at [604, 412] on button "SUBMIT" at bounding box center [633, 412] width 138 height 32
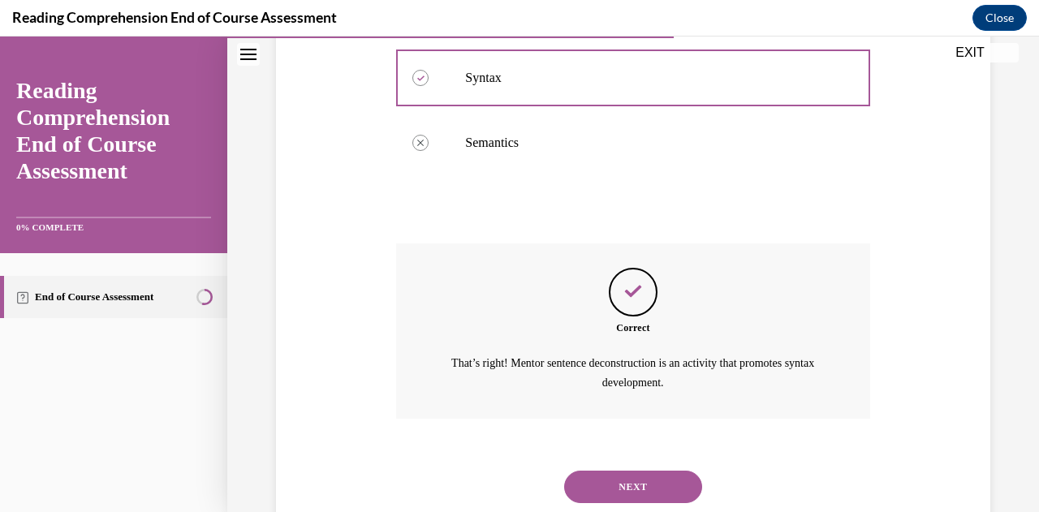
scroll to position [530, 0]
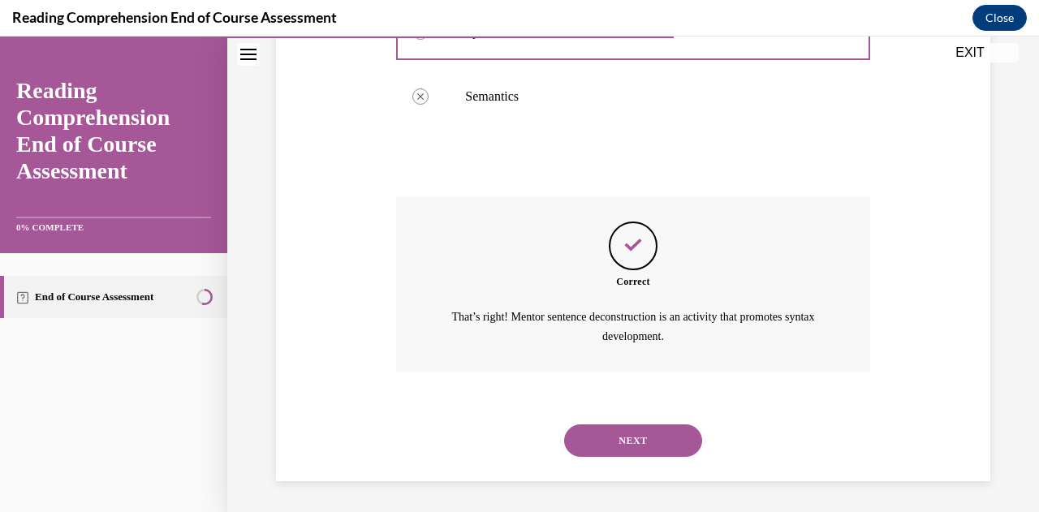
click at [662, 439] on button "NEXT" at bounding box center [633, 441] width 138 height 32
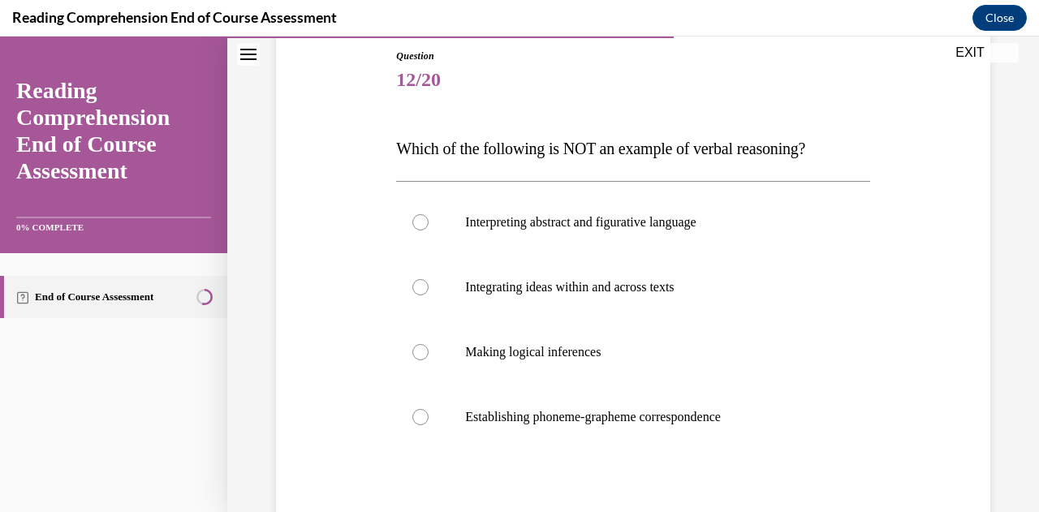
scroll to position [182, 0]
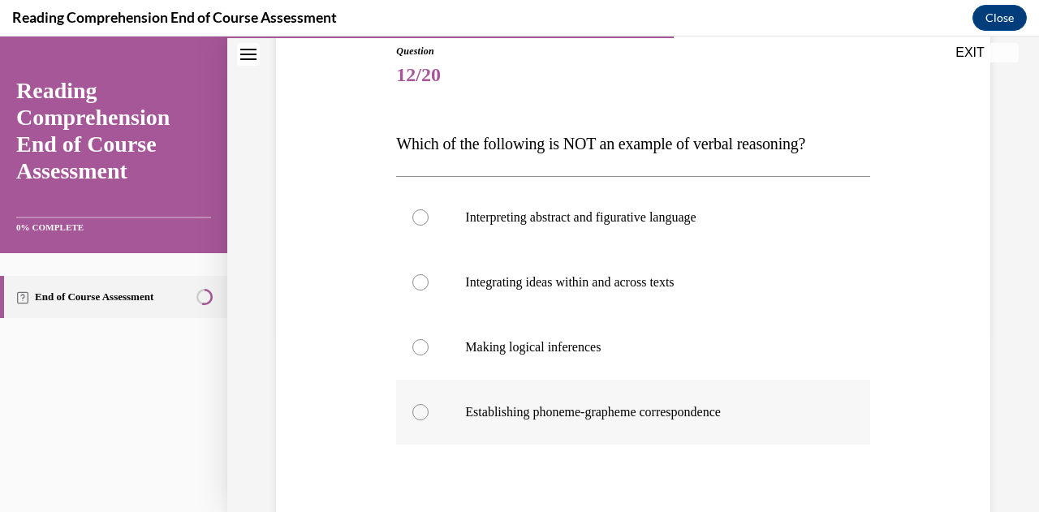
click at [413, 414] on div at bounding box center [421, 412] width 16 height 16
click at [413, 414] on input "Establishing phoneme-grapheme correspondence" at bounding box center [421, 412] width 16 height 16
radio input "true"
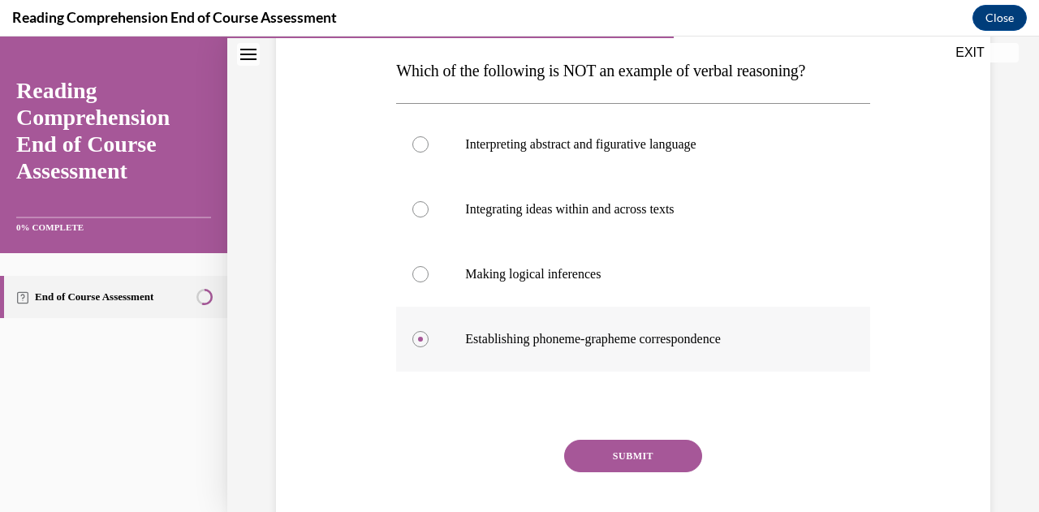
scroll to position [299, 0]
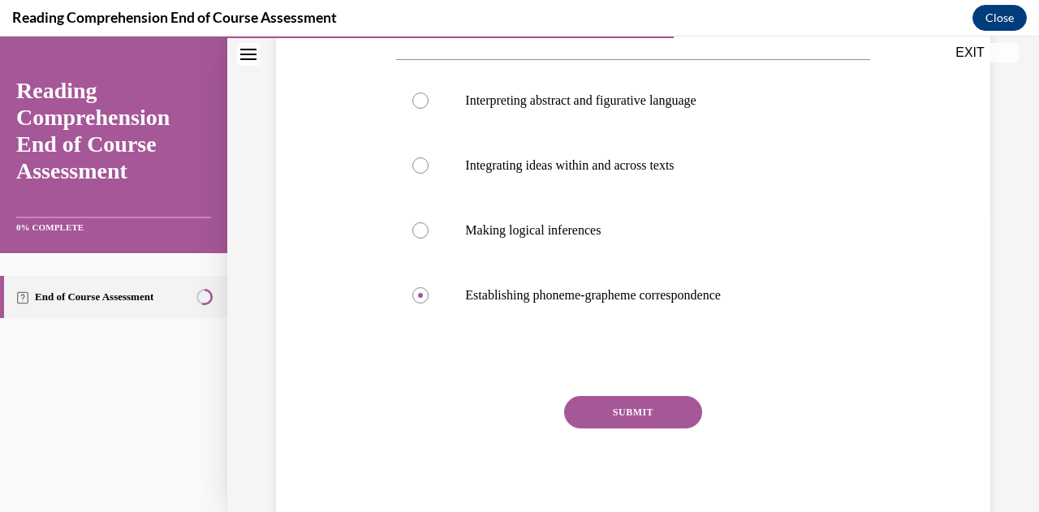
click at [650, 416] on button "SUBMIT" at bounding box center [633, 412] width 138 height 32
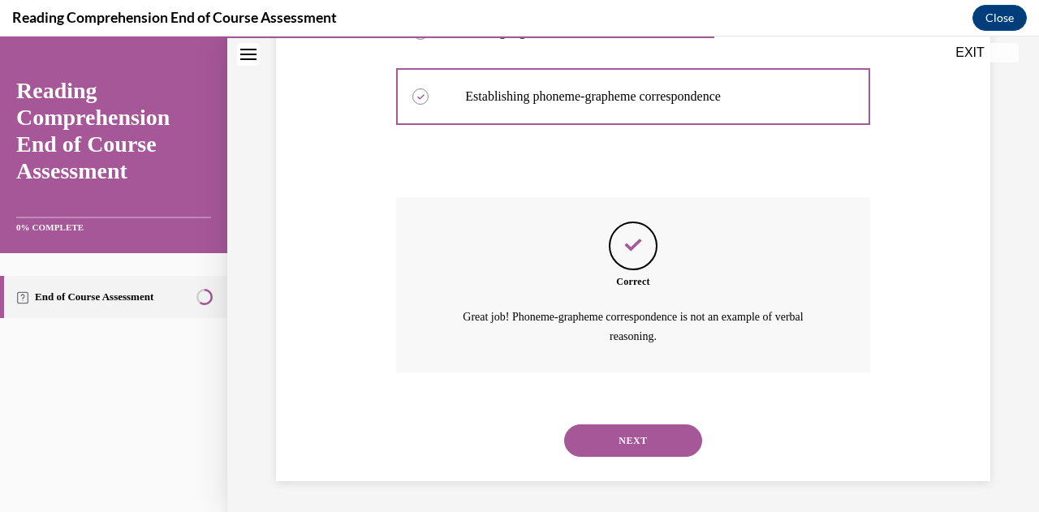
click at [683, 443] on button "NEXT" at bounding box center [633, 441] width 138 height 32
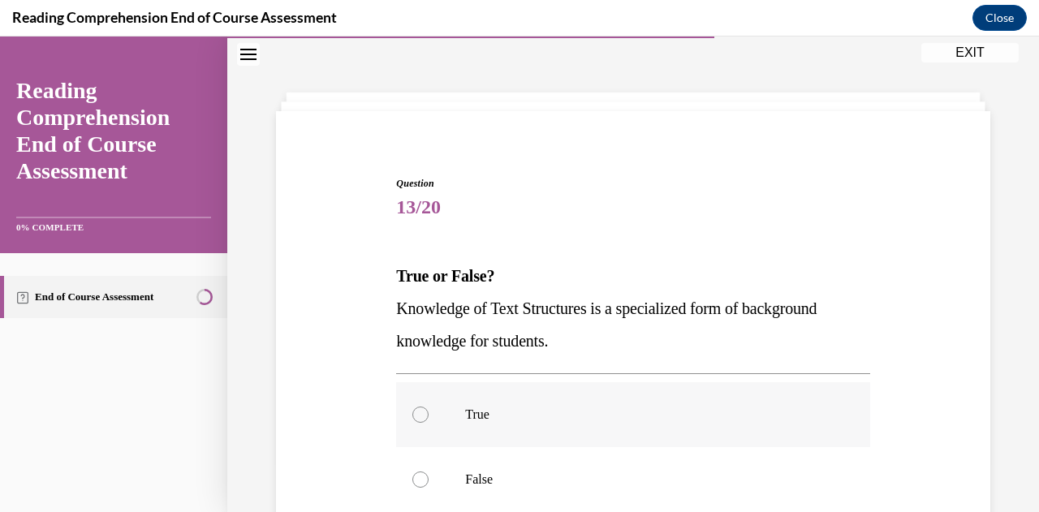
click at [421, 416] on div at bounding box center [421, 415] width 16 height 16
click at [421, 416] on input "True" at bounding box center [421, 415] width 16 height 16
radio input "true"
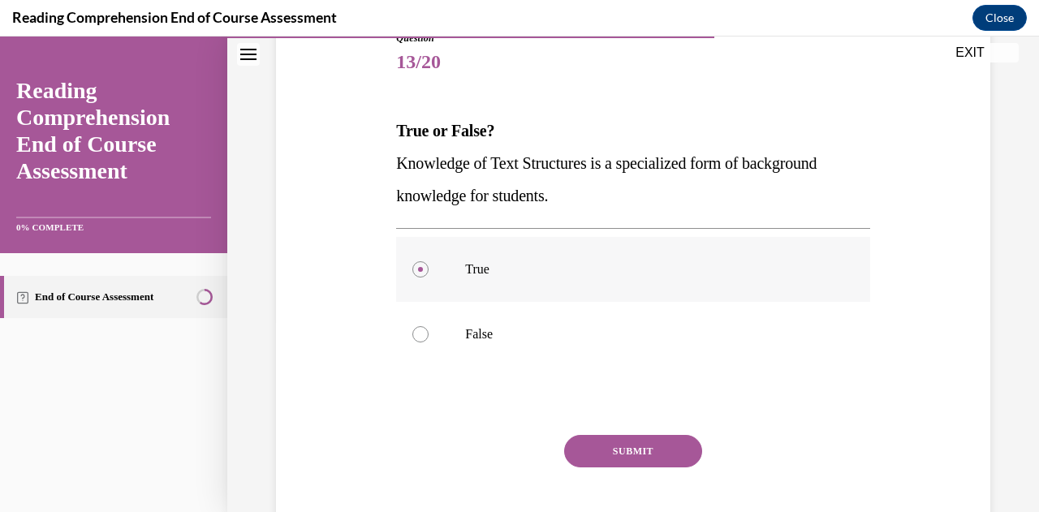
scroll to position [196, 0]
click at [600, 455] on button "SUBMIT" at bounding box center [633, 450] width 138 height 32
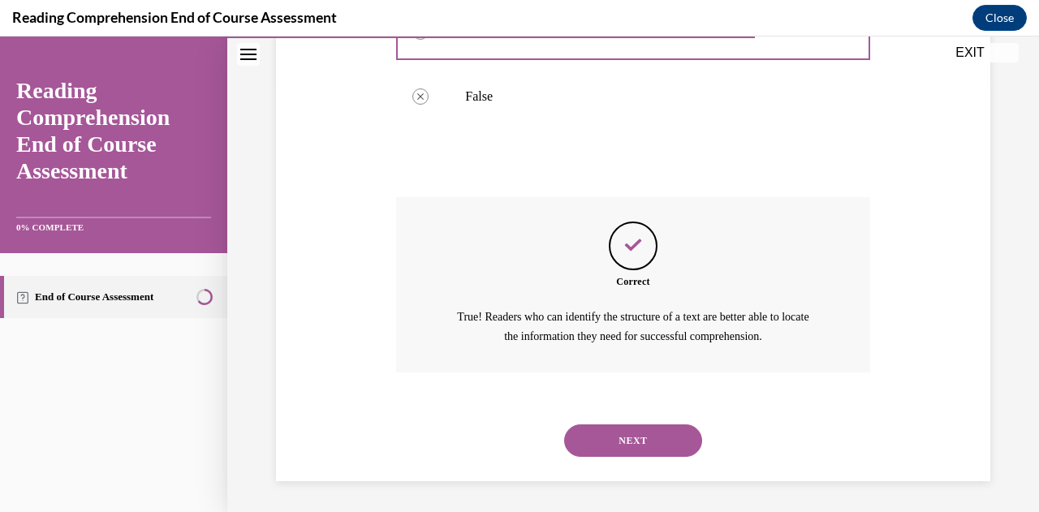
click at [593, 435] on button "NEXT" at bounding box center [633, 441] width 138 height 32
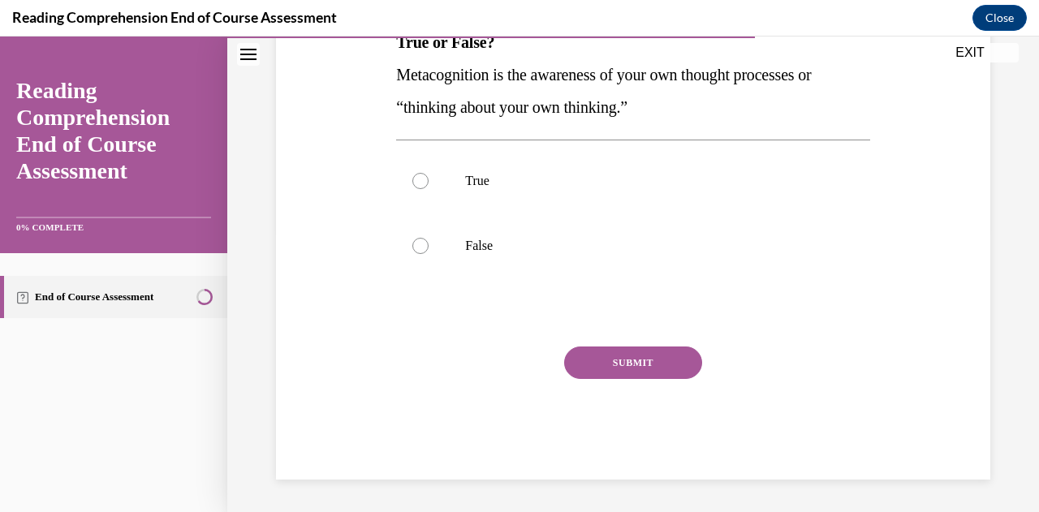
scroll to position [50, 0]
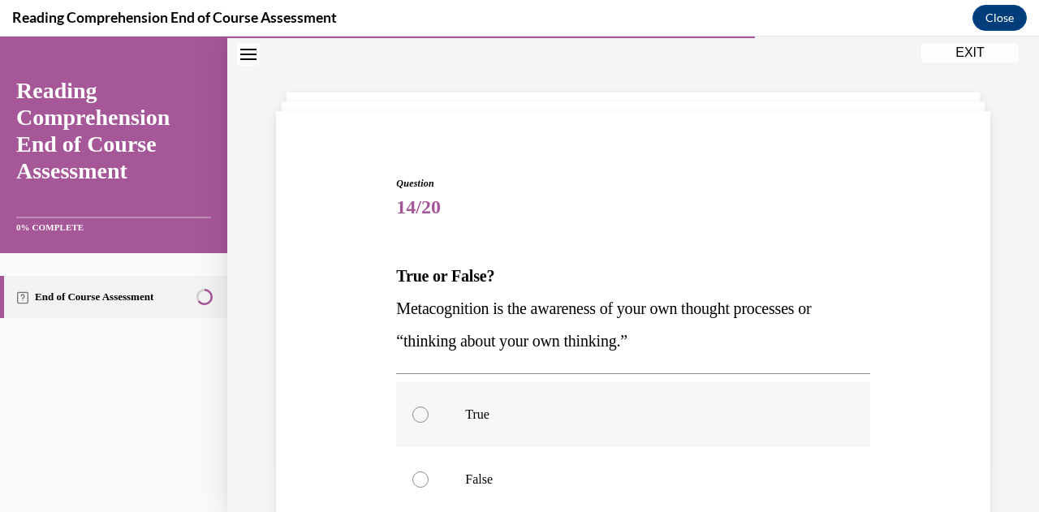
click at [416, 414] on div at bounding box center [421, 415] width 16 height 16
click at [416, 414] on input "True" at bounding box center [421, 415] width 16 height 16
radio input "true"
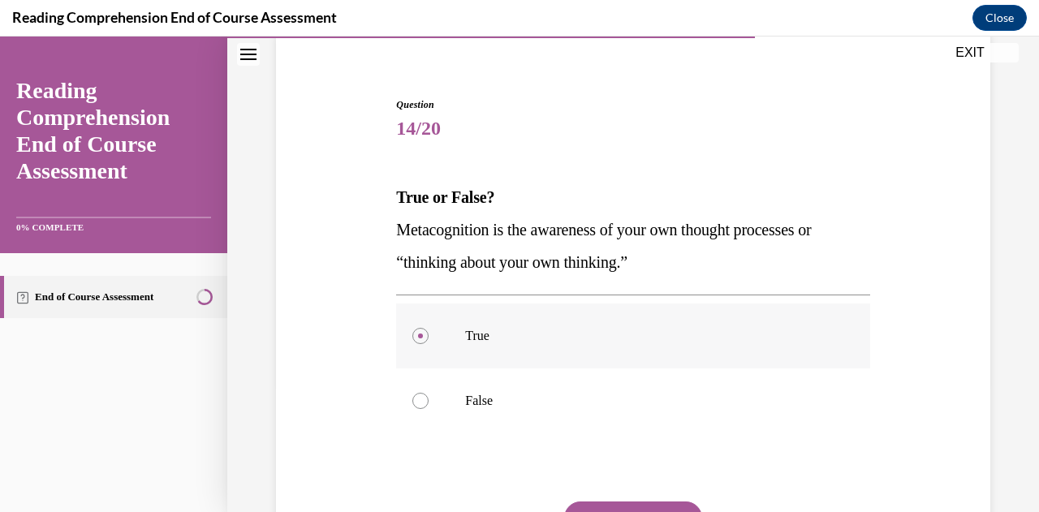
scroll to position [234, 0]
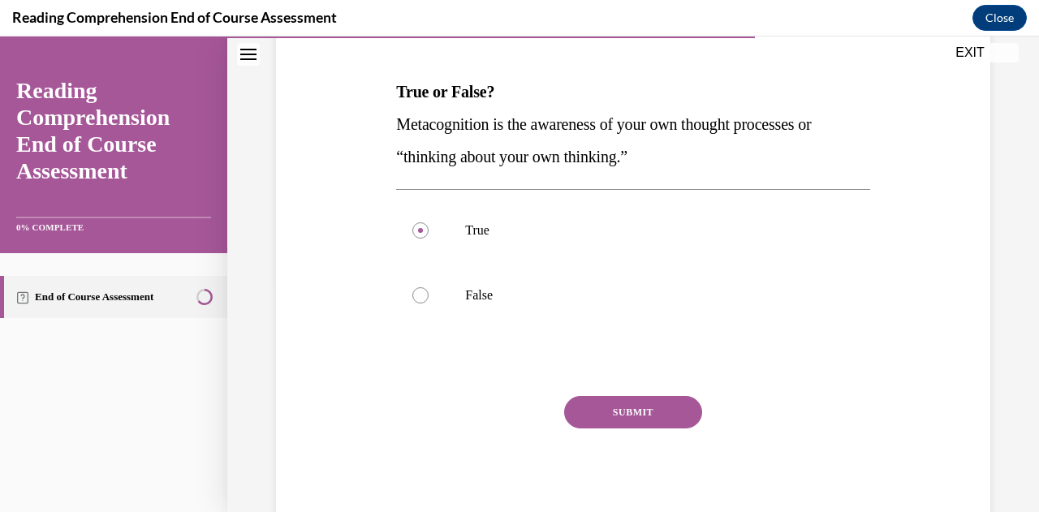
click at [654, 418] on button "SUBMIT" at bounding box center [633, 412] width 138 height 32
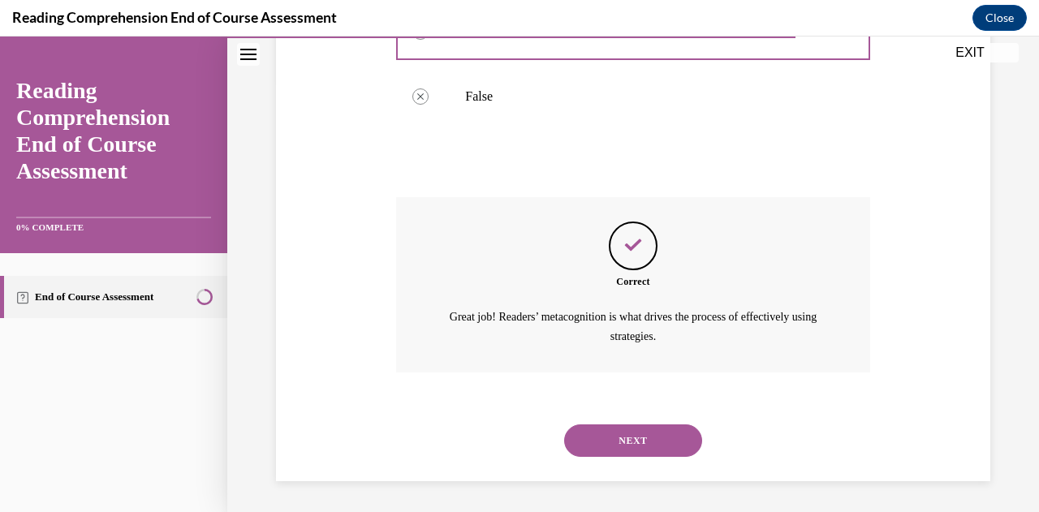
click at [664, 432] on button "NEXT" at bounding box center [633, 441] width 138 height 32
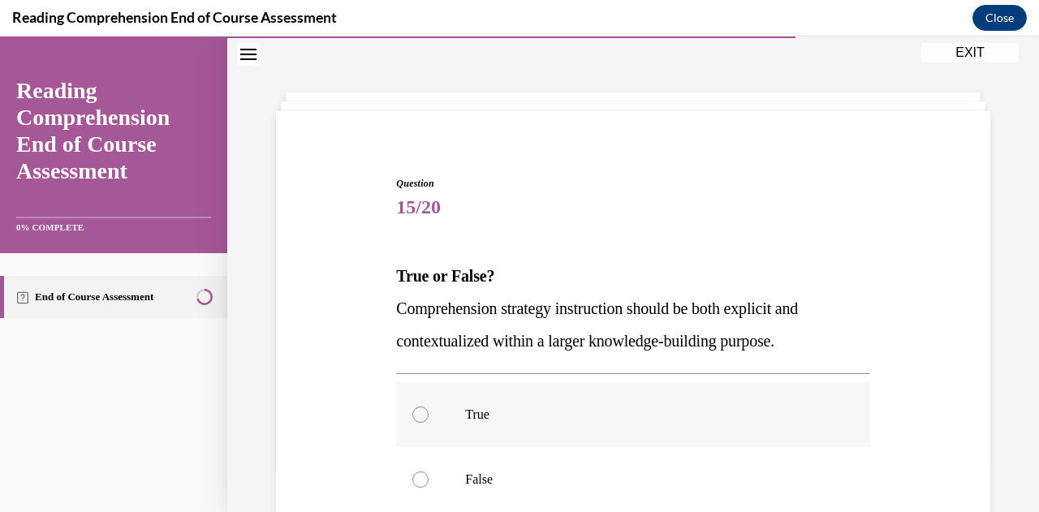
click at [417, 419] on div at bounding box center [421, 415] width 16 height 16
click at [417, 419] on input "True" at bounding box center [421, 415] width 16 height 16
radio input "true"
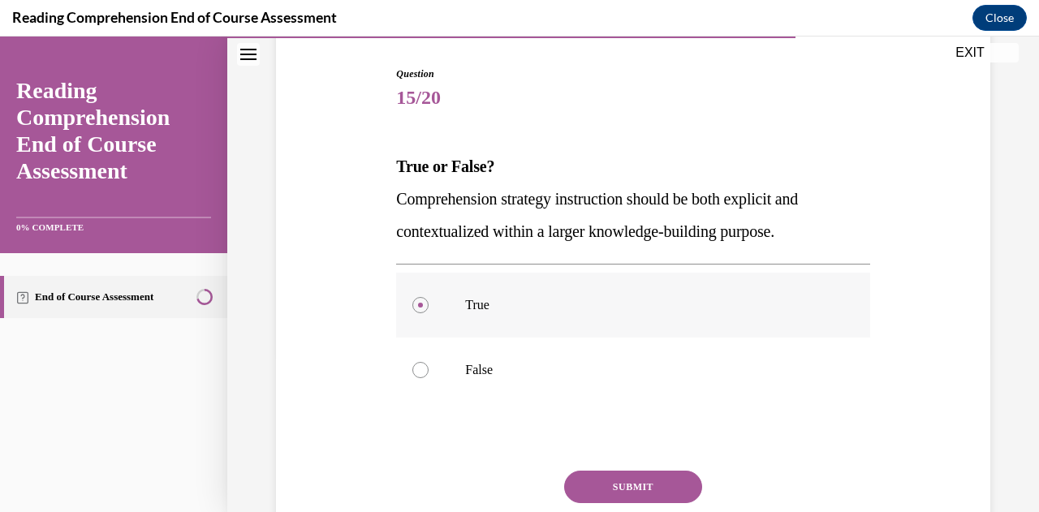
scroll to position [234, 0]
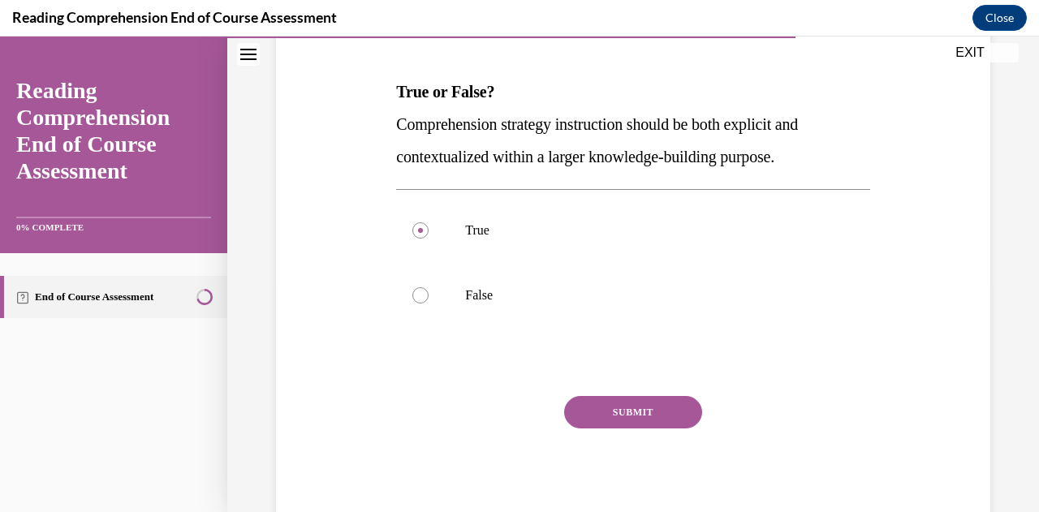
click at [630, 416] on button "SUBMIT" at bounding box center [633, 412] width 138 height 32
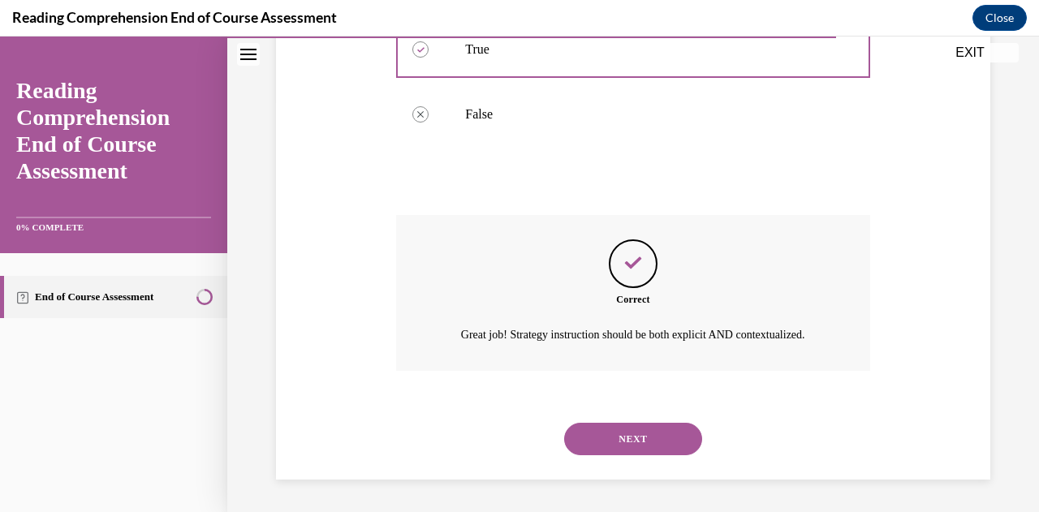
click at [668, 443] on button "NEXT" at bounding box center [633, 439] width 138 height 32
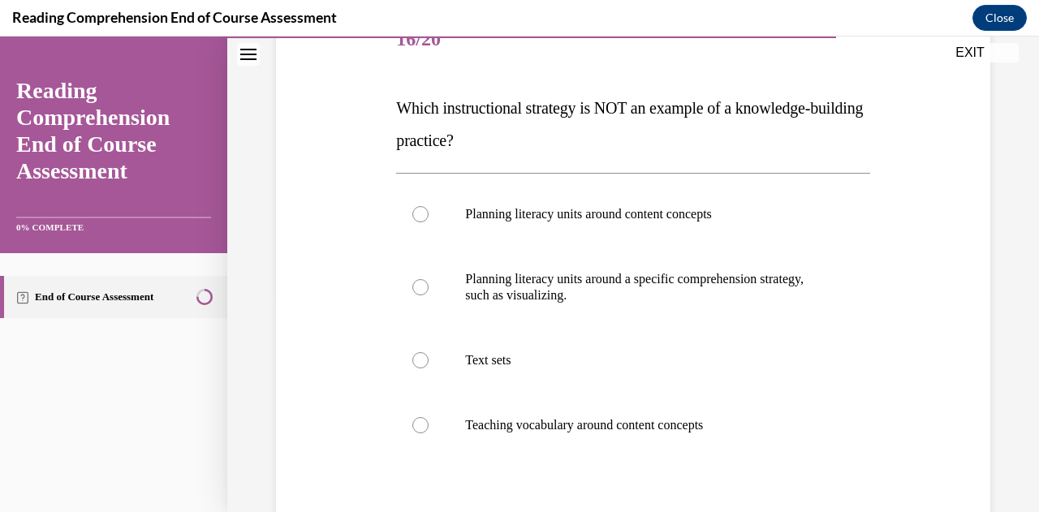
scroll to position [224, 0]
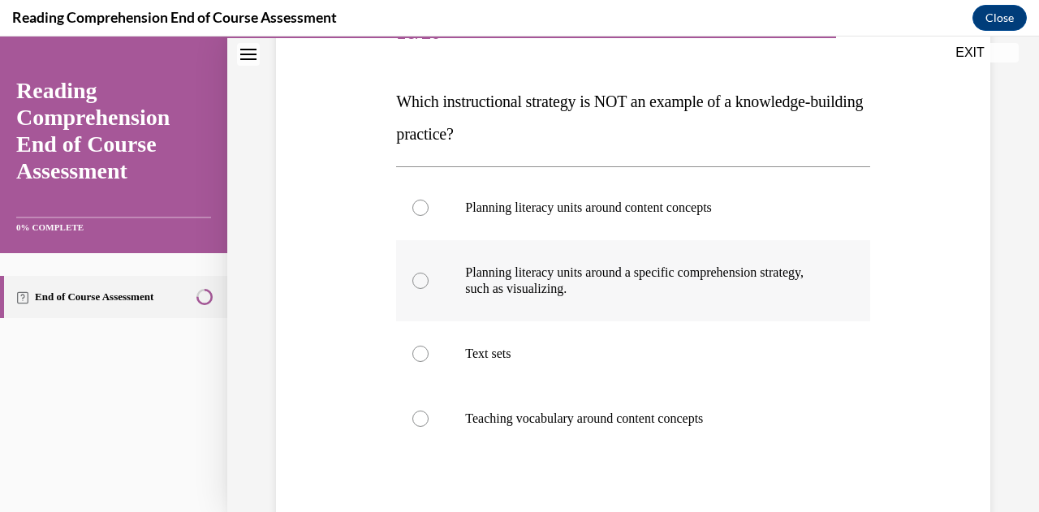
click at [429, 287] on label "Planning literacy units around a specific comprehension strategy, such as visua…" at bounding box center [632, 280] width 473 height 81
click at [429, 287] on input "Planning literacy units around a specific comprehension strategy, such as visua…" at bounding box center [421, 281] width 16 height 16
radio input "true"
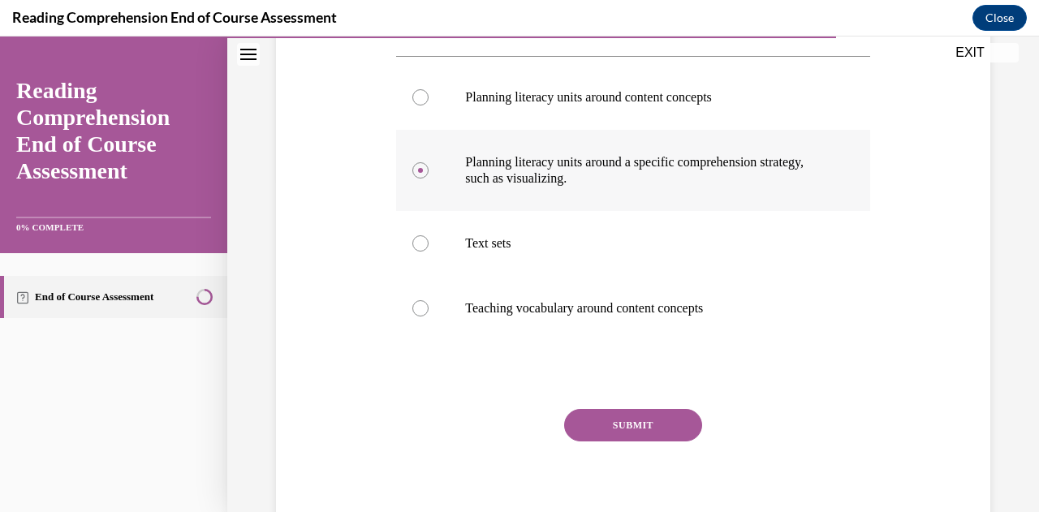
scroll to position [348, 0]
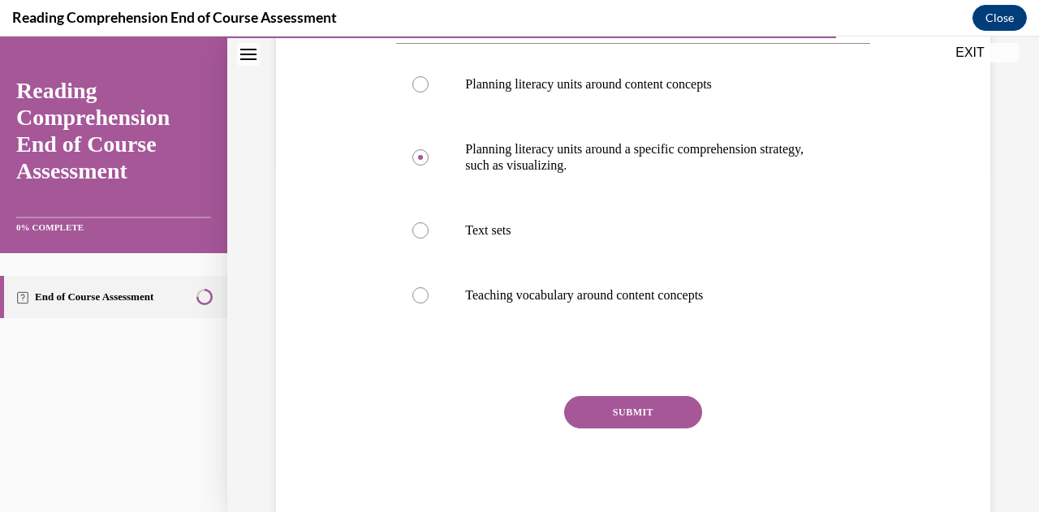
click at [633, 426] on button "SUBMIT" at bounding box center [633, 412] width 138 height 32
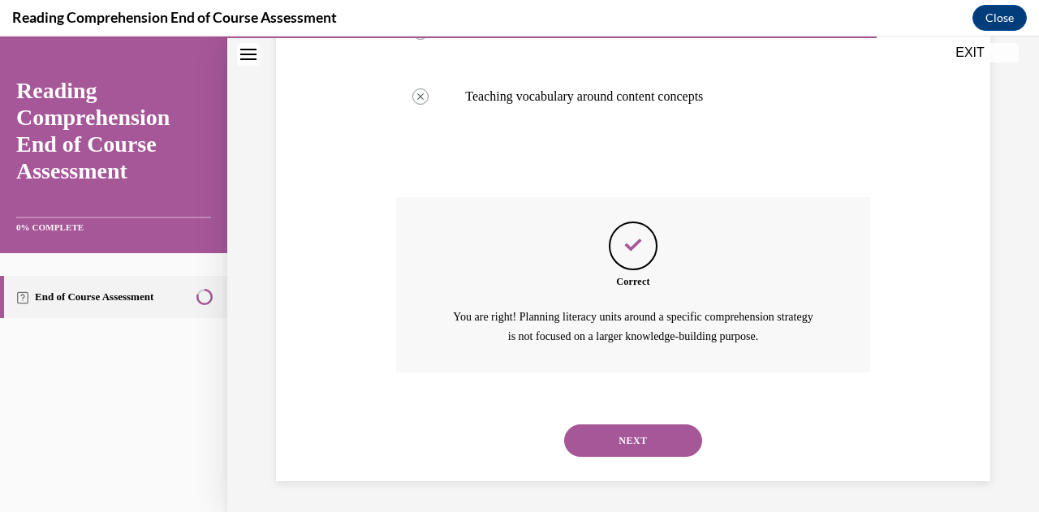
click at [655, 453] on button "NEXT" at bounding box center [633, 441] width 138 height 32
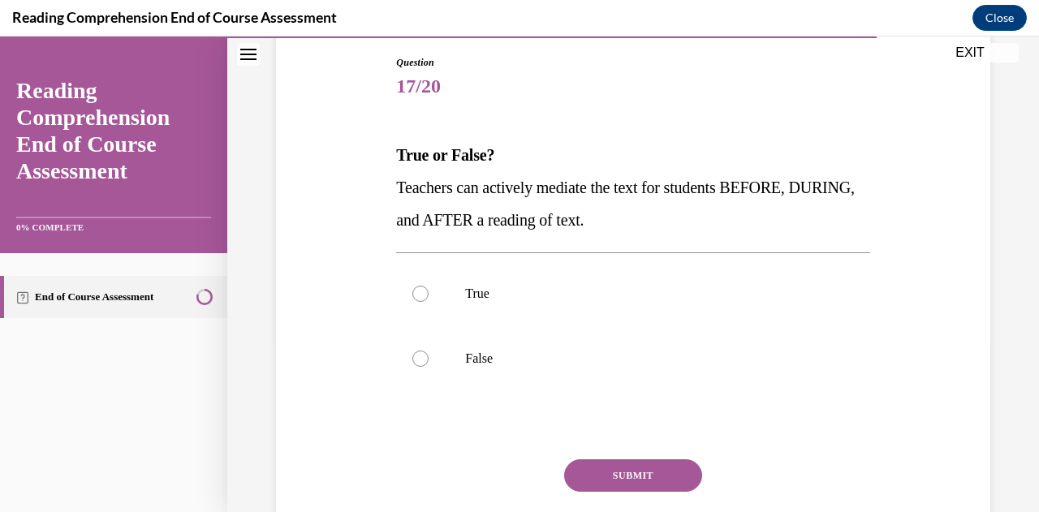
scroll to position [175, 0]
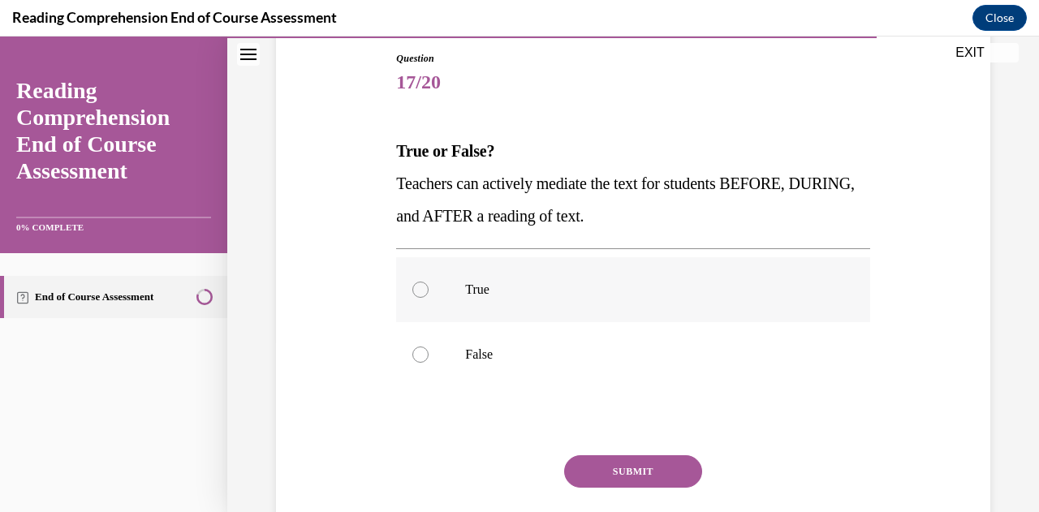
click at [435, 292] on label "True" at bounding box center [632, 289] width 473 height 65
click at [429, 292] on input "True" at bounding box center [421, 290] width 16 height 16
radio input "true"
click at [668, 484] on button "SUBMIT" at bounding box center [633, 472] width 138 height 32
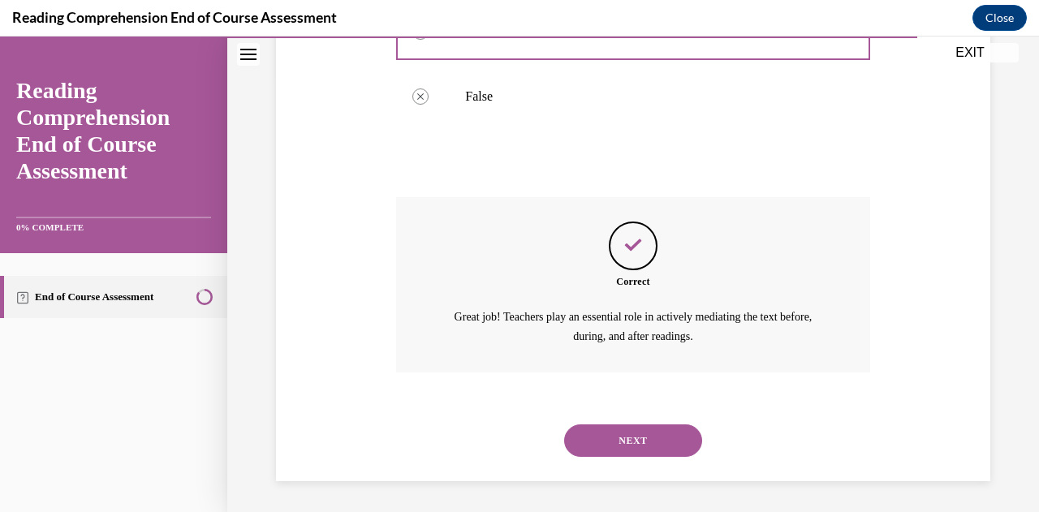
click at [682, 435] on button "NEXT" at bounding box center [633, 441] width 138 height 32
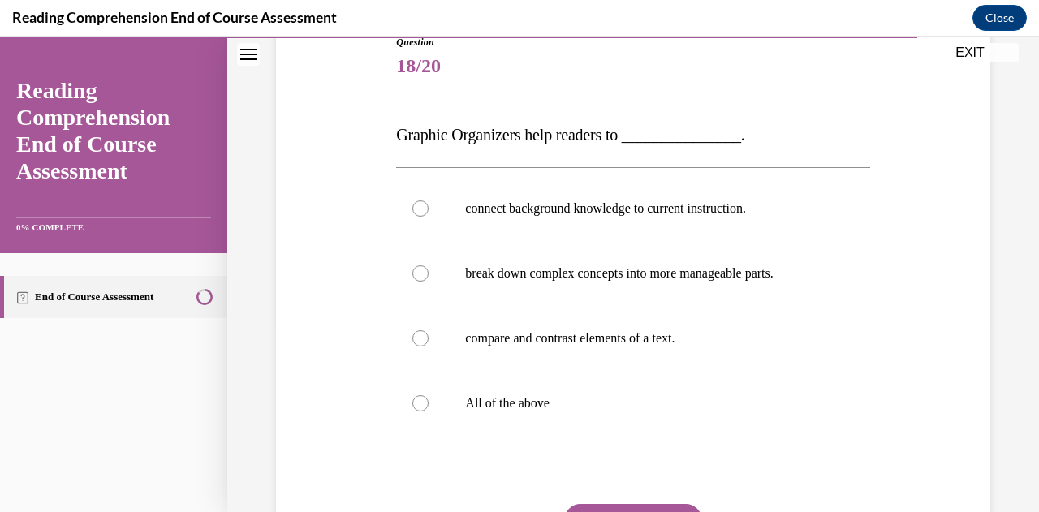
scroll to position [195, 0]
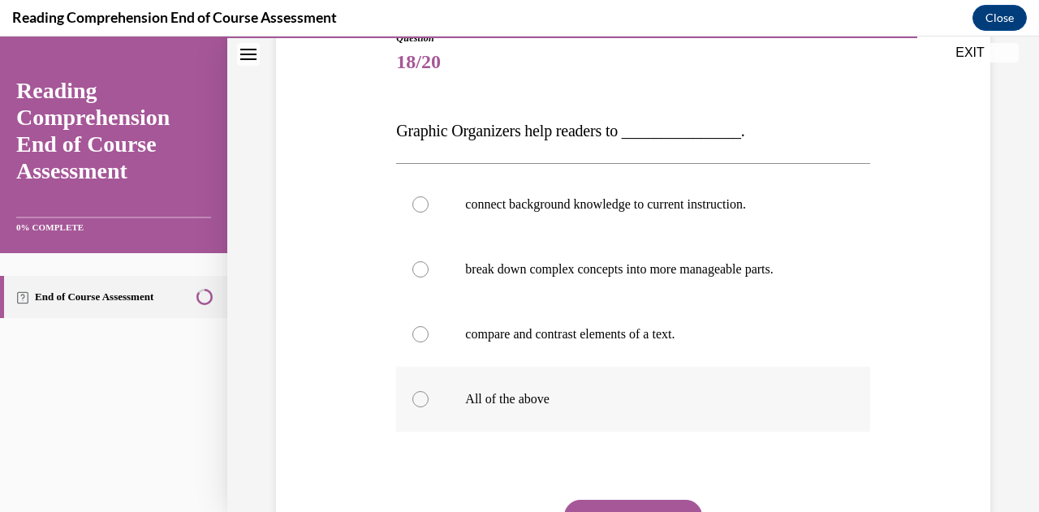
click at [422, 409] on label "All of the above" at bounding box center [632, 399] width 473 height 65
click at [422, 408] on input "All of the above" at bounding box center [421, 399] width 16 height 16
radio input "true"
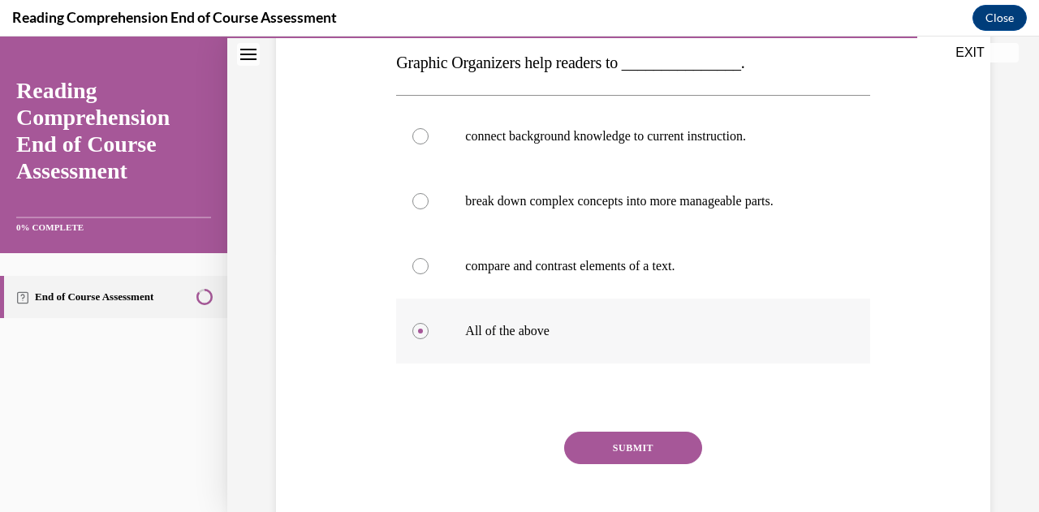
scroll to position [299, 0]
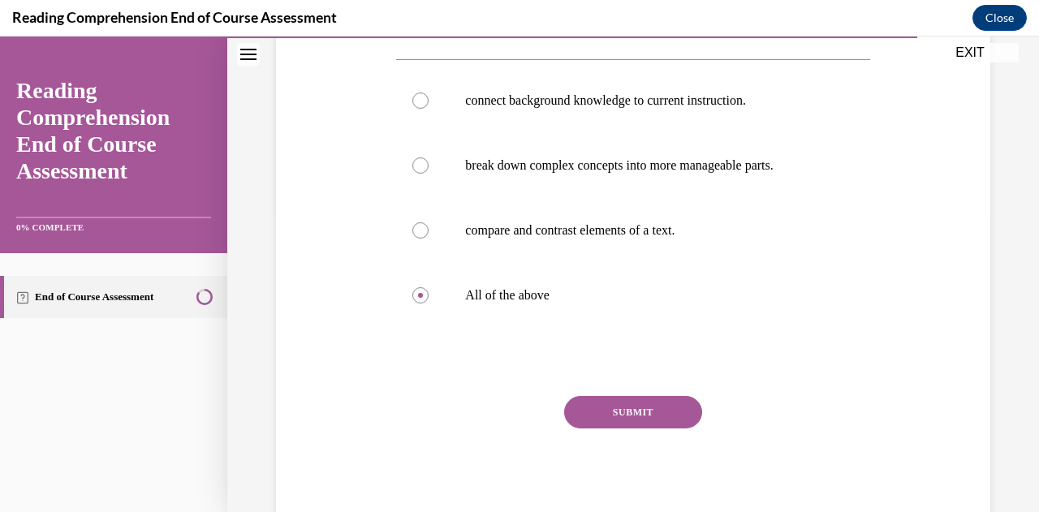
click at [654, 406] on button "SUBMIT" at bounding box center [633, 412] width 138 height 32
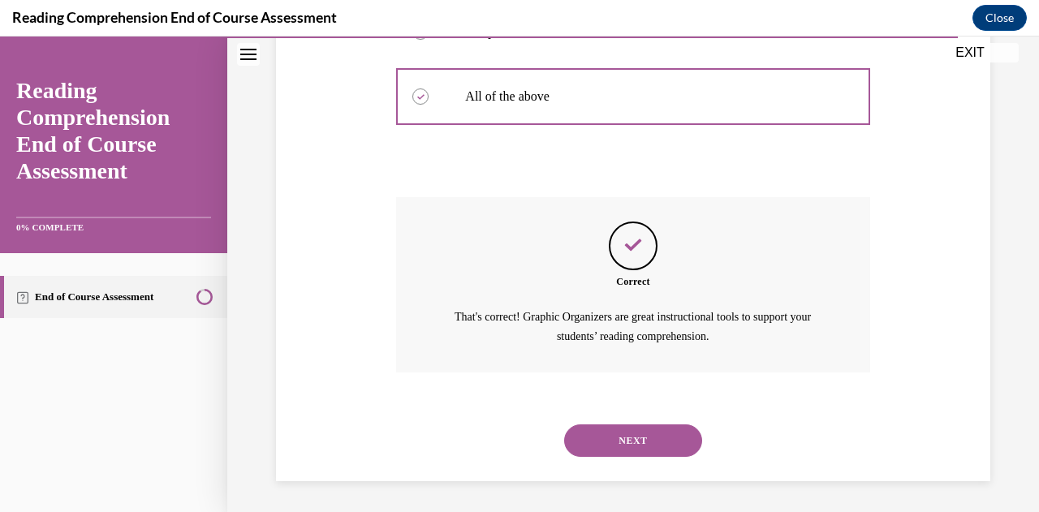
click at [671, 440] on button "NEXT" at bounding box center [633, 441] width 138 height 32
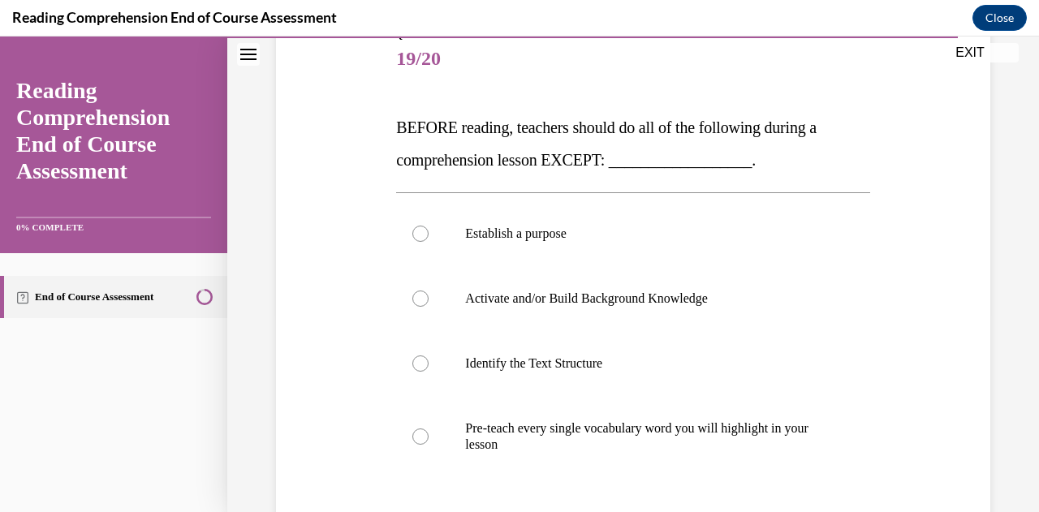
scroll to position [220, 0]
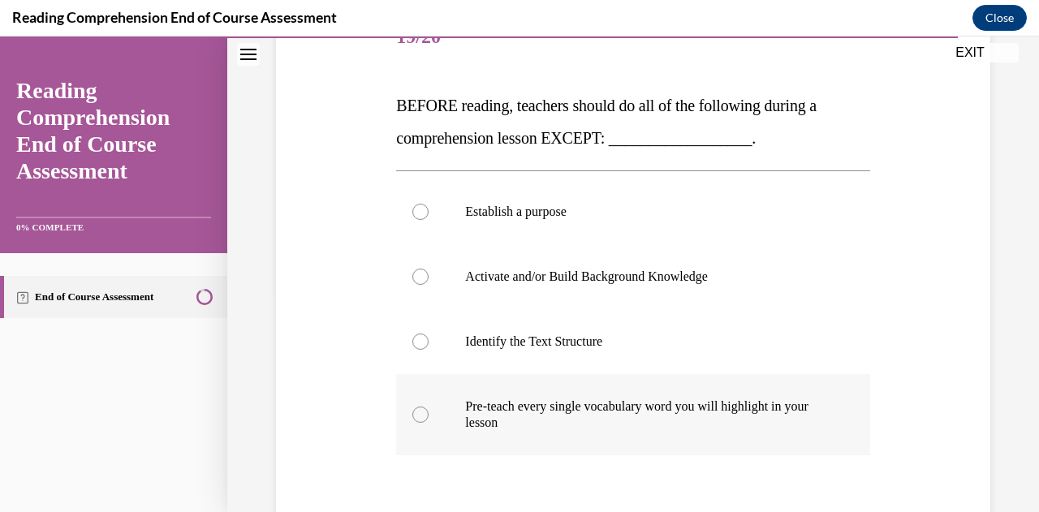
click at [423, 427] on label "Pre-teach every single vocabulary word you will highlight in your lesson" at bounding box center [632, 414] width 473 height 81
click at [423, 423] on input "Pre-teach every single vocabulary word you will highlight in your lesson" at bounding box center [421, 415] width 16 height 16
radio input "true"
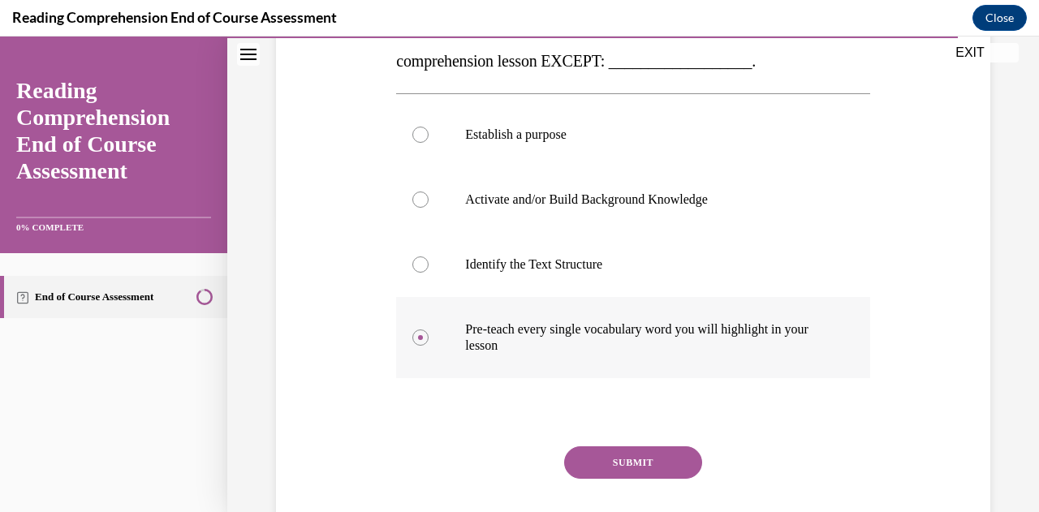
scroll to position [348, 0]
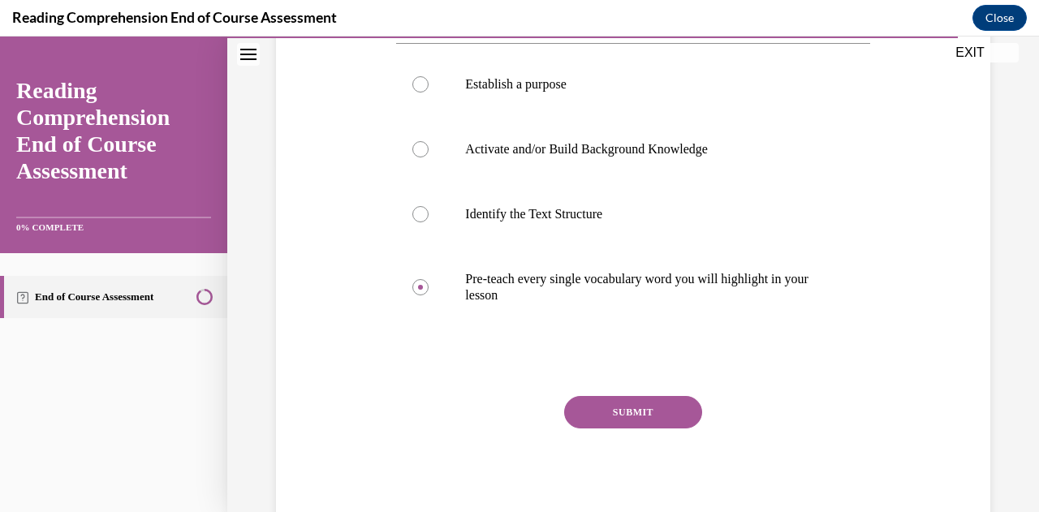
click at [606, 424] on button "SUBMIT" at bounding box center [633, 412] width 138 height 32
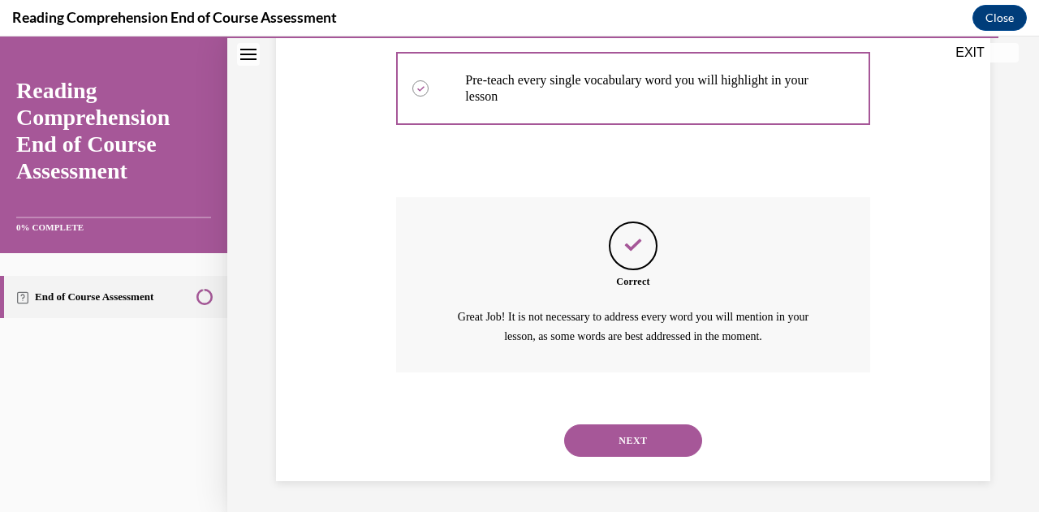
click at [609, 451] on button "NEXT" at bounding box center [633, 441] width 138 height 32
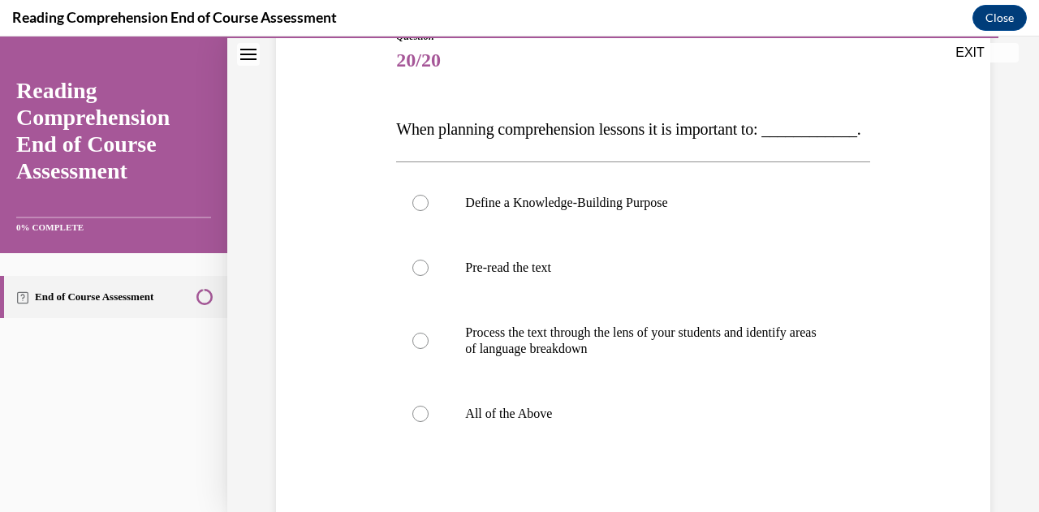
scroll to position [197, 0]
click at [420, 447] on label "All of the Above" at bounding box center [632, 414] width 473 height 65
click at [420, 422] on input "All of the Above" at bounding box center [421, 414] width 16 height 16
radio input "true"
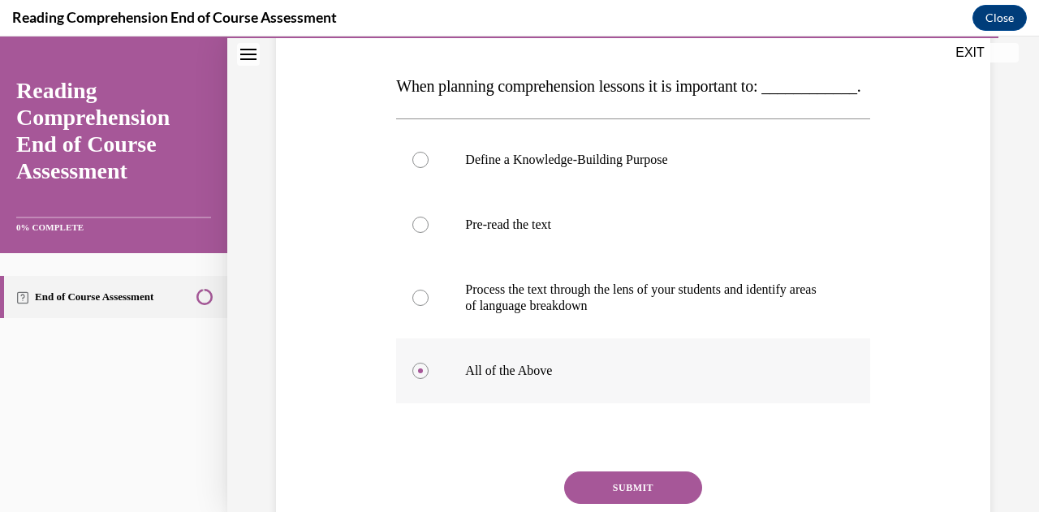
scroll to position [348, 0]
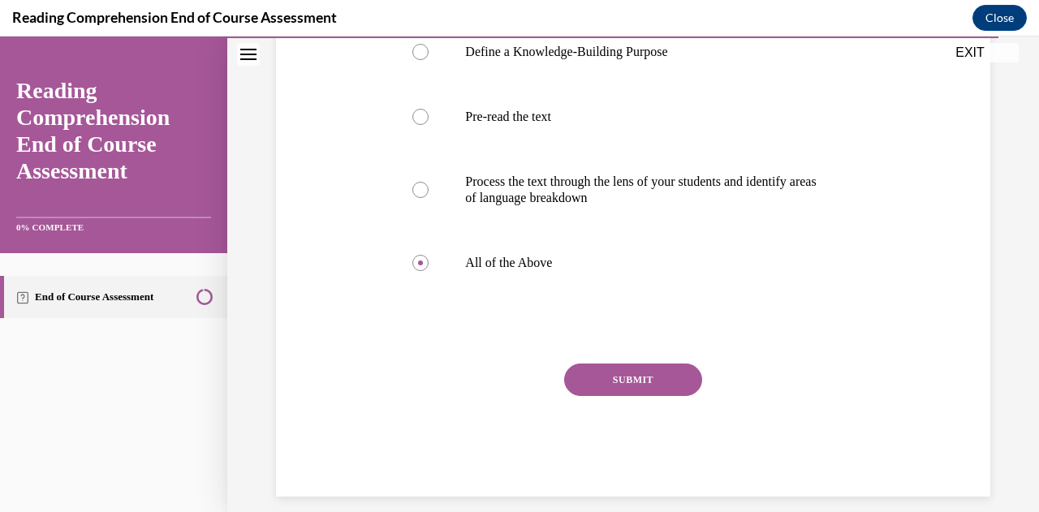
click at [607, 396] on button "SUBMIT" at bounding box center [633, 380] width 138 height 32
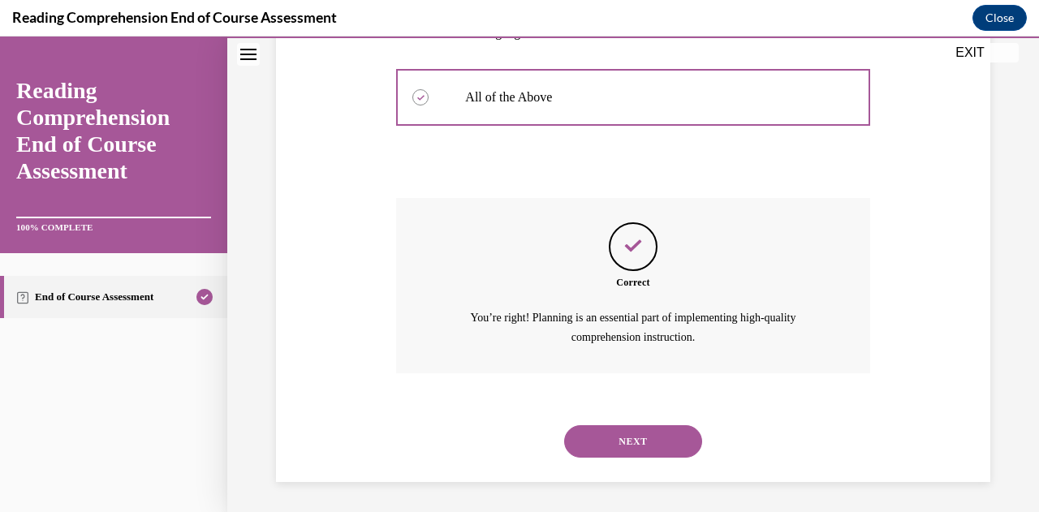
scroll to position [528, 0]
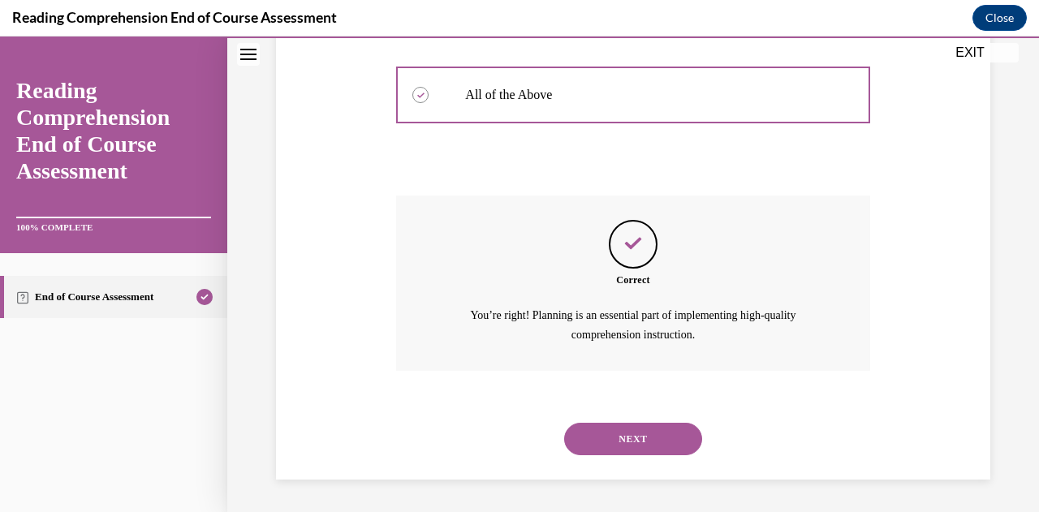
click at [591, 453] on button "NEXT" at bounding box center [633, 439] width 138 height 32
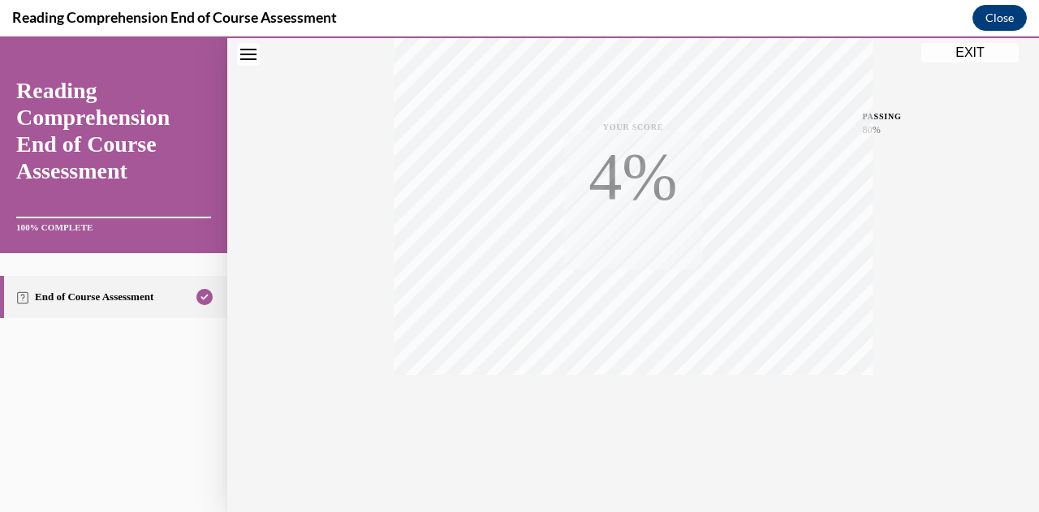
scroll to position [356, 0]
click at [973, 53] on button "EXIT" at bounding box center [970, 52] width 97 height 19
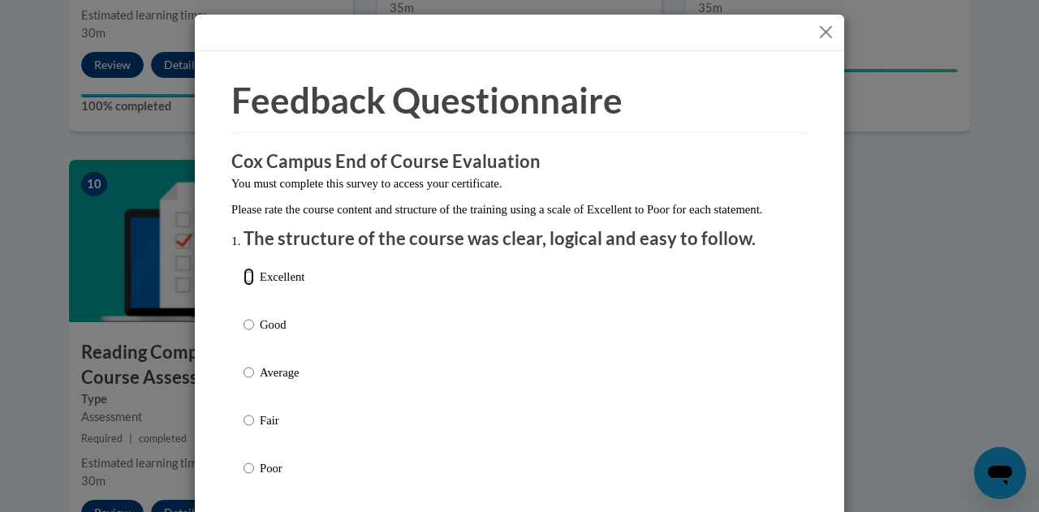
click at [244, 286] on input "Excellent" at bounding box center [249, 277] width 11 height 18
radio input "true"
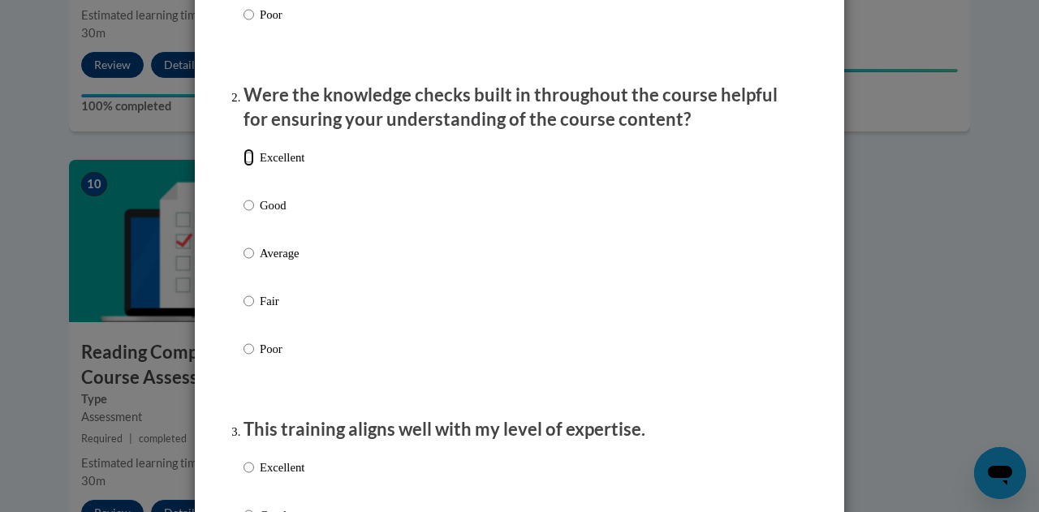
click at [244, 166] on input "Excellent" at bounding box center [249, 158] width 11 height 18
radio input "true"
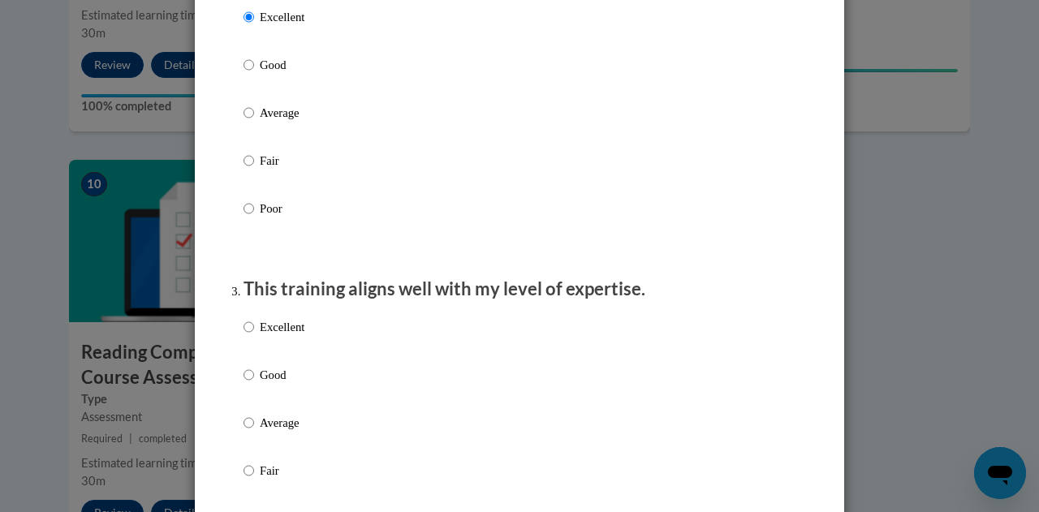
click at [244, 336] on input "Excellent" at bounding box center [249, 327] width 11 height 18
radio input "true"
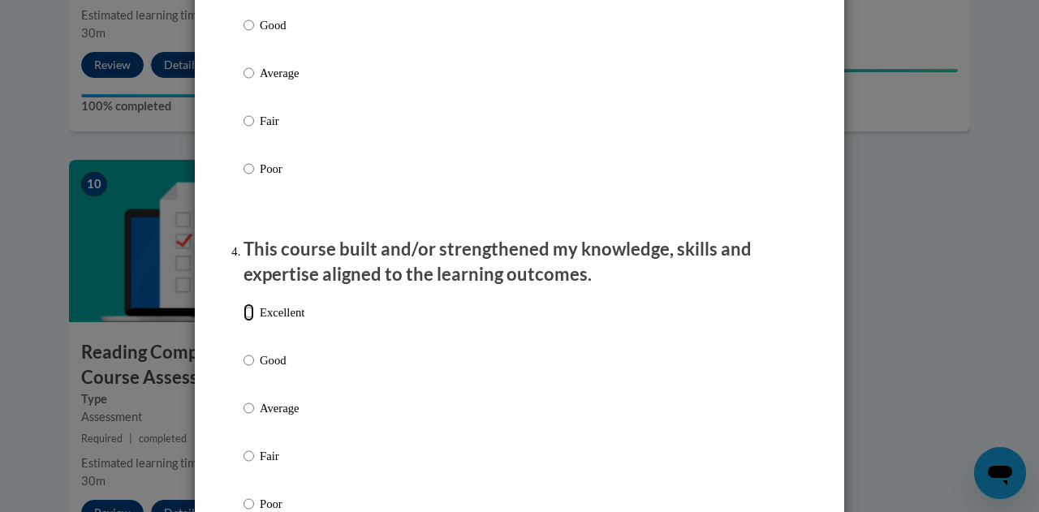
click at [244, 322] on input "Excellent" at bounding box center [249, 313] width 11 height 18
radio input "true"
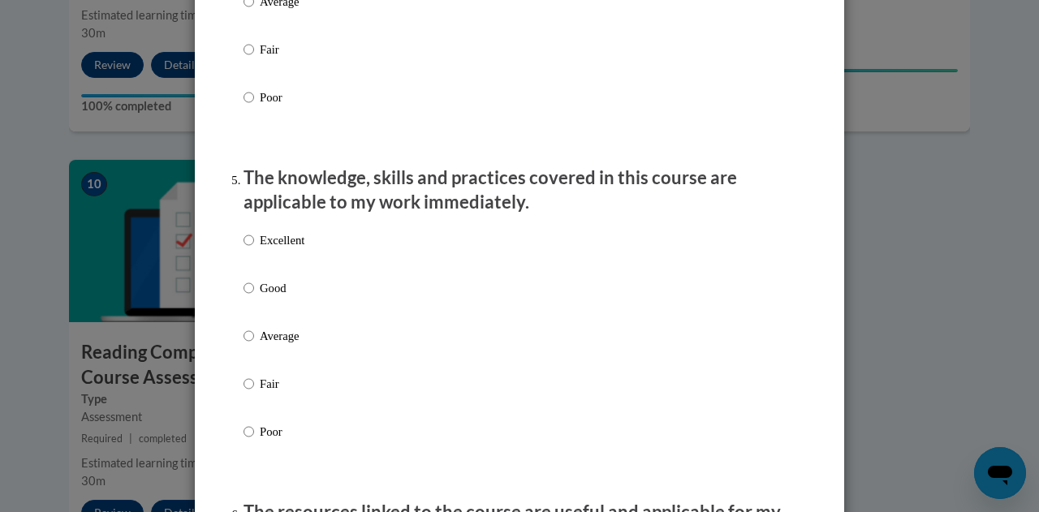
scroll to position [1363, 0]
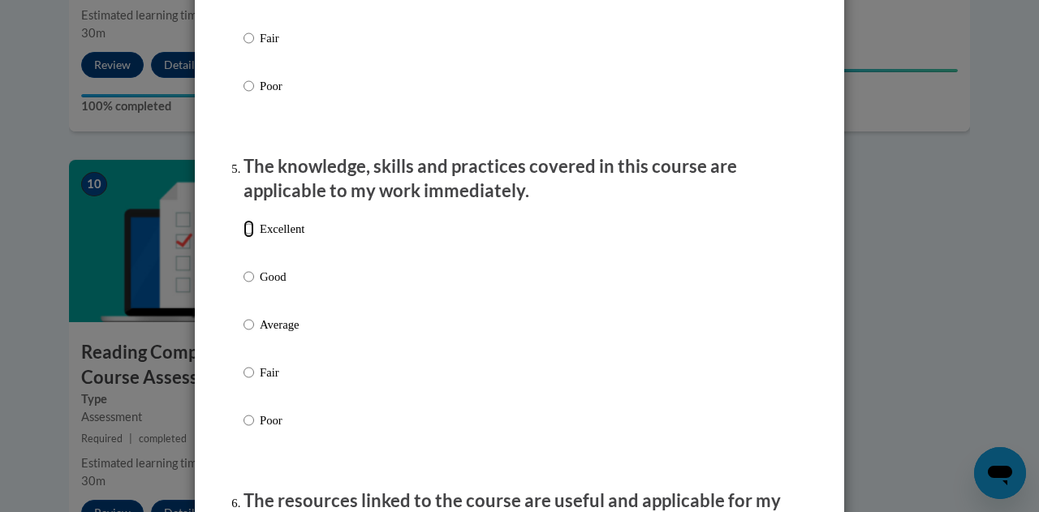
click at [244, 238] on input "Excellent" at bounding box center [249, 229] width 11 height 18
radio input "true"
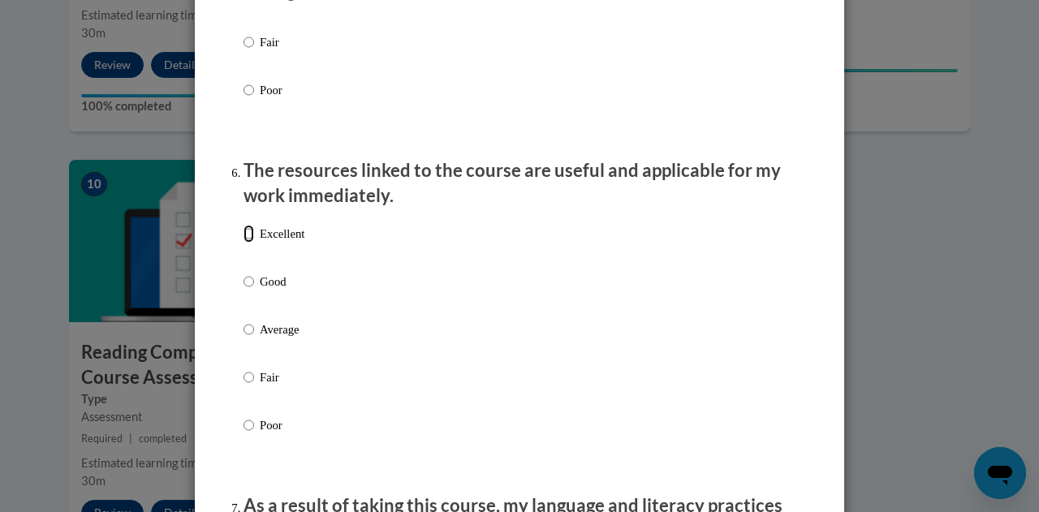
click at [247, 243] on input "Excellent" at bounding box center [249, 234] width 11 height 18
radio input "true"
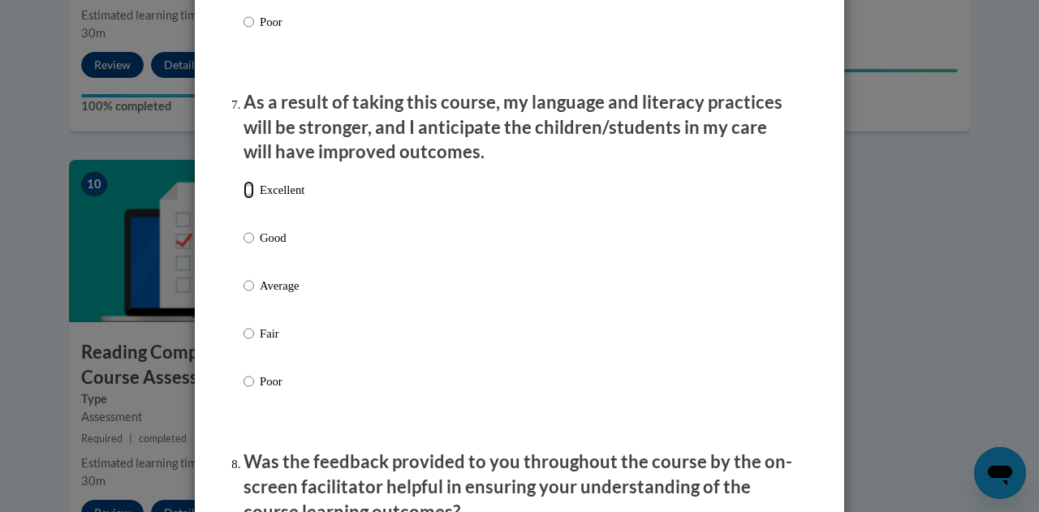
click at [244, 199] on input "Excellent" at bounding box center [249, 190] width 11 height 18
radio input "true"
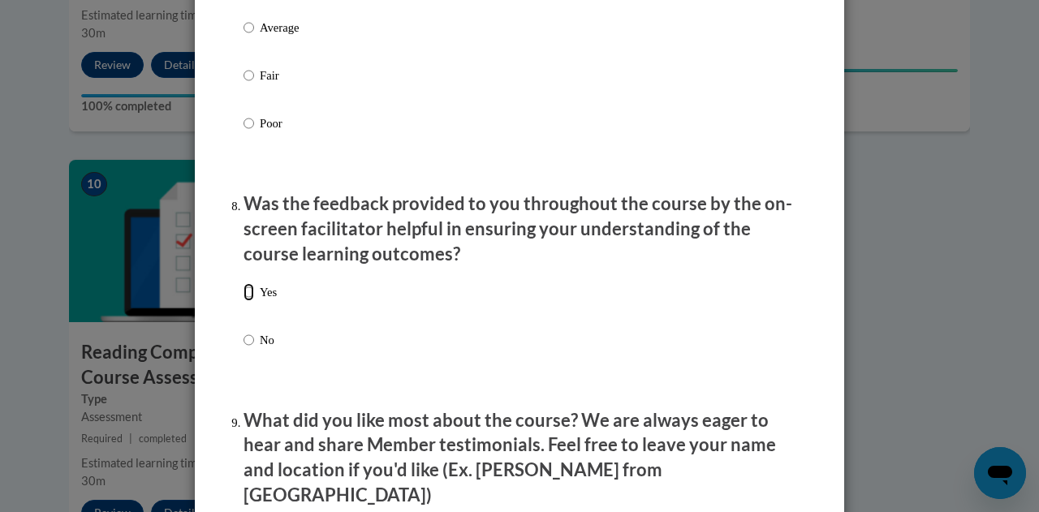
click at [244, 301] on input "Yes" at bounding box center [249, 292] width 11 height 18
radio input "true"
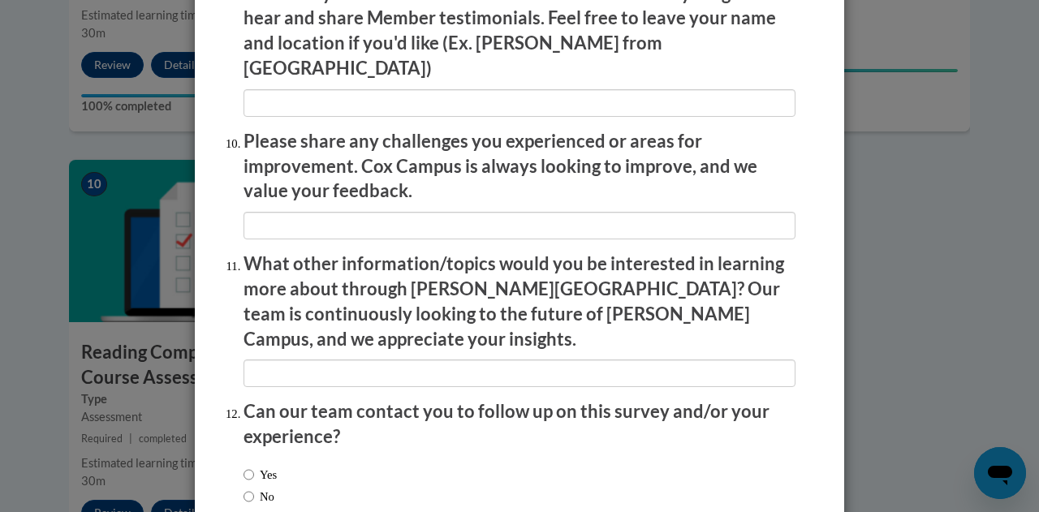
scroll to position [2864, 0]
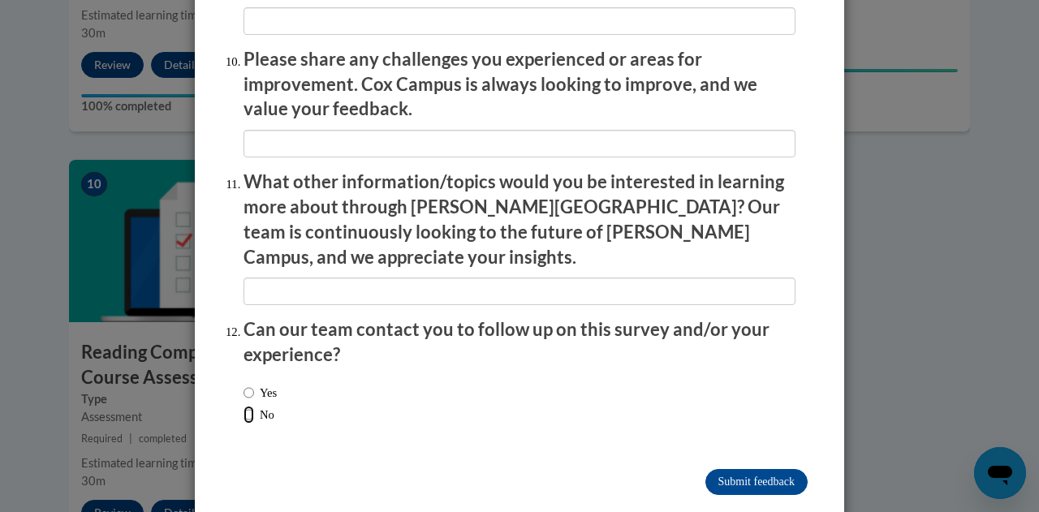
click at [244, 406] on input "No" at bounding box center [249, 415] width 11 height 18
radio input "true"
click at [773, 469] on input "Submit feedback" at bounding box center [757, 482] width 102 height 26
click at [770, 469] on input "Submitting" at bounding box center [757, 482] width 102 height 26
click at [777, 469] on input "Submitting" at bounding box center [757, 482] width 102 height 26
